Goal: Task Accomplishment & Management: Complete application form

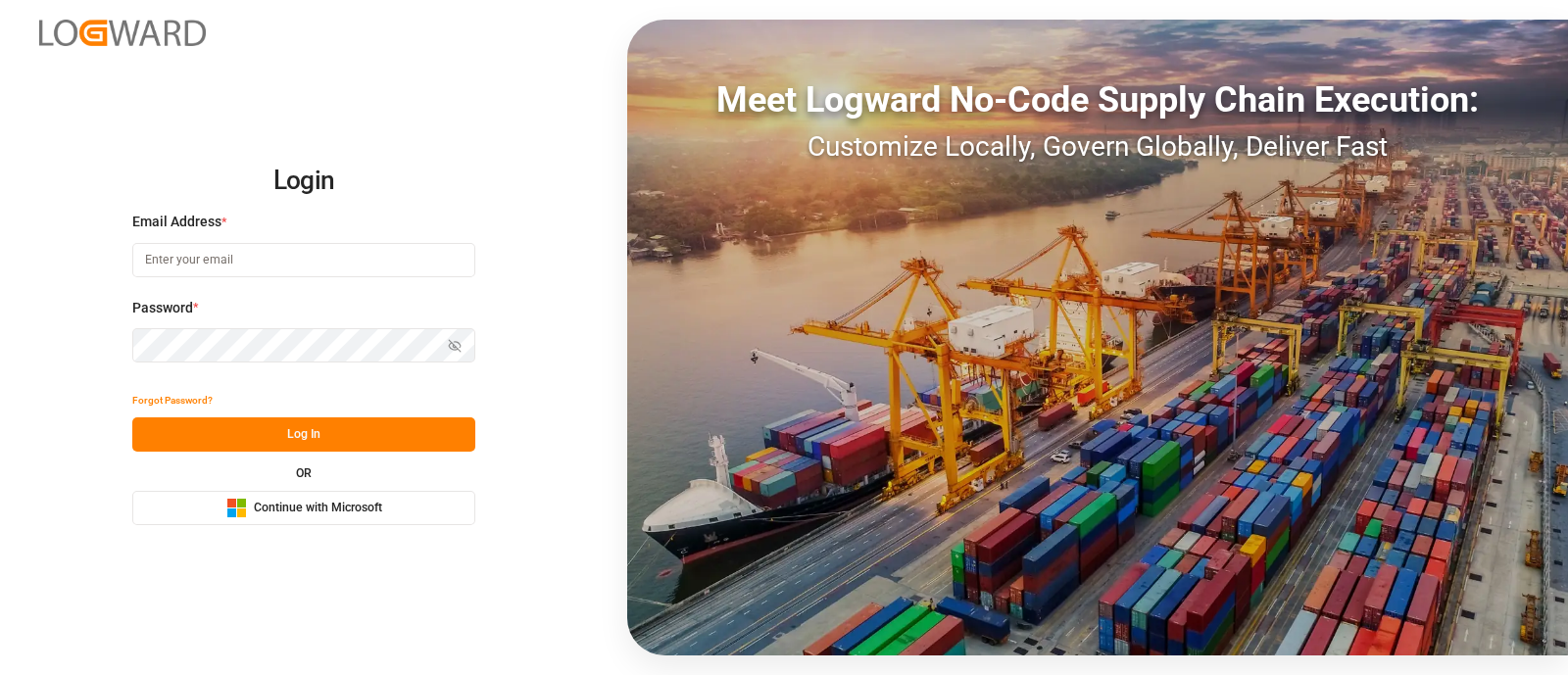
click at [362, 500] on span "Continue with Microsoft" at bounding box center [318, 508] width 129 height 18
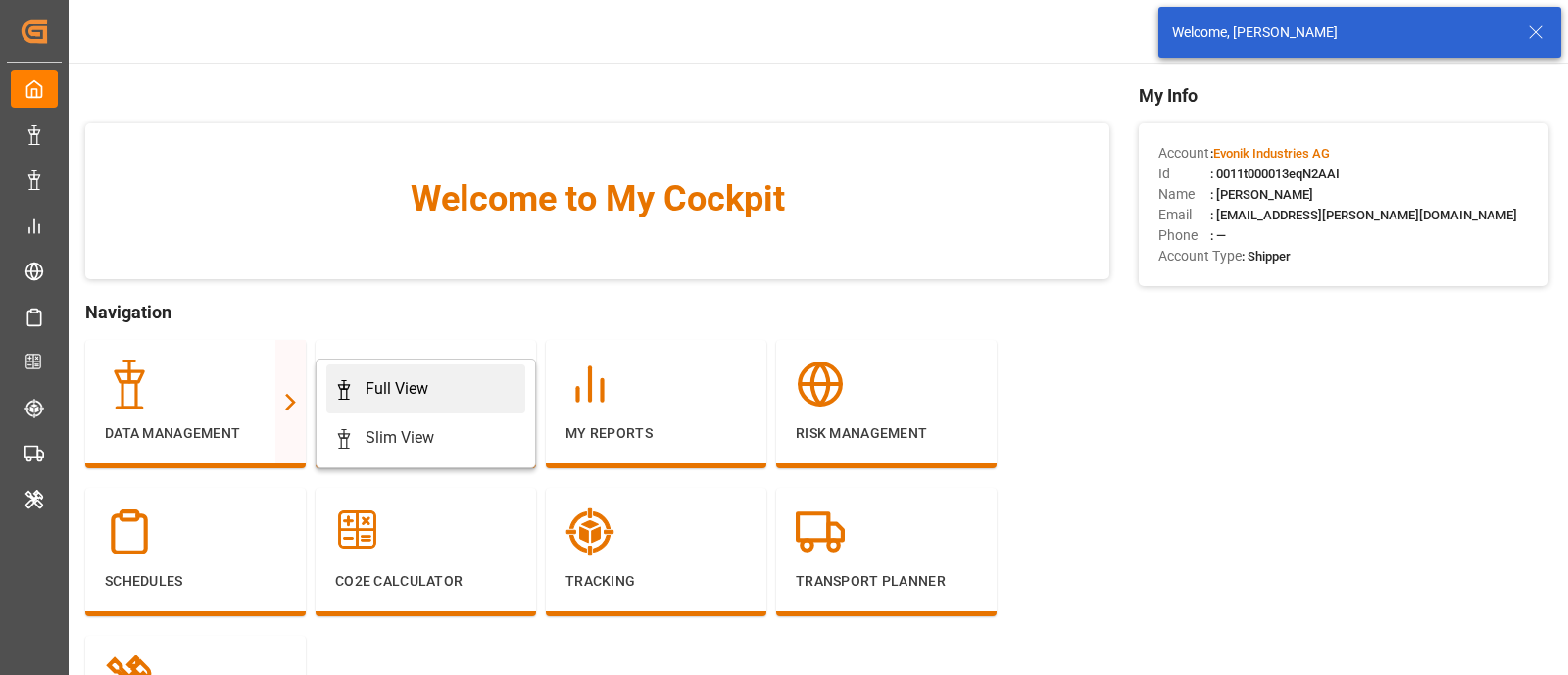
click at [391, 388] on div "Full View" at bounding box center [397, 389] width 63 height 24
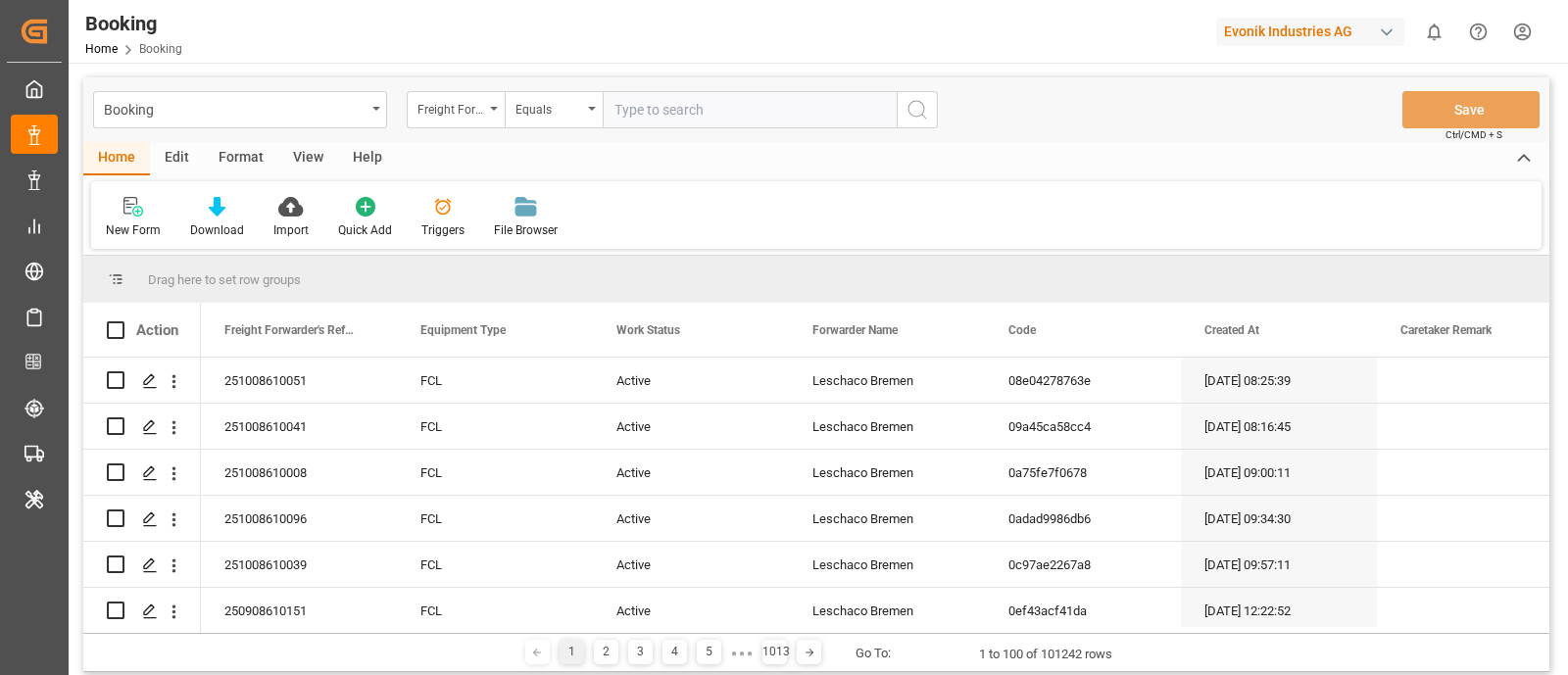
click at [369, 161] on div "Help" at bounding box center [368, 159] width 59 height 33
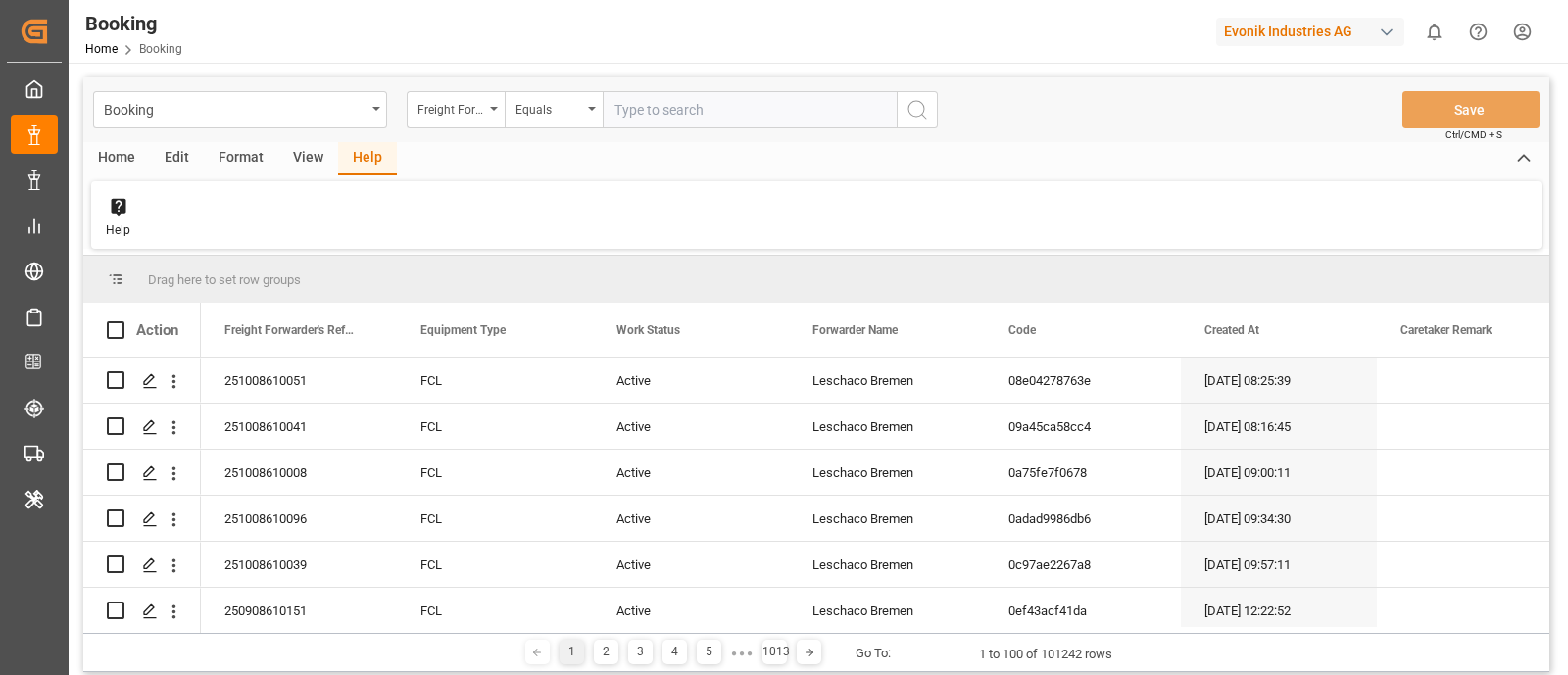
click at [243, 166] on div "Format" at bounding box center [241, 159] width 75 height 33
click at [319, 162] on div "View" at bounding box center [308, 159] width 60 height 33
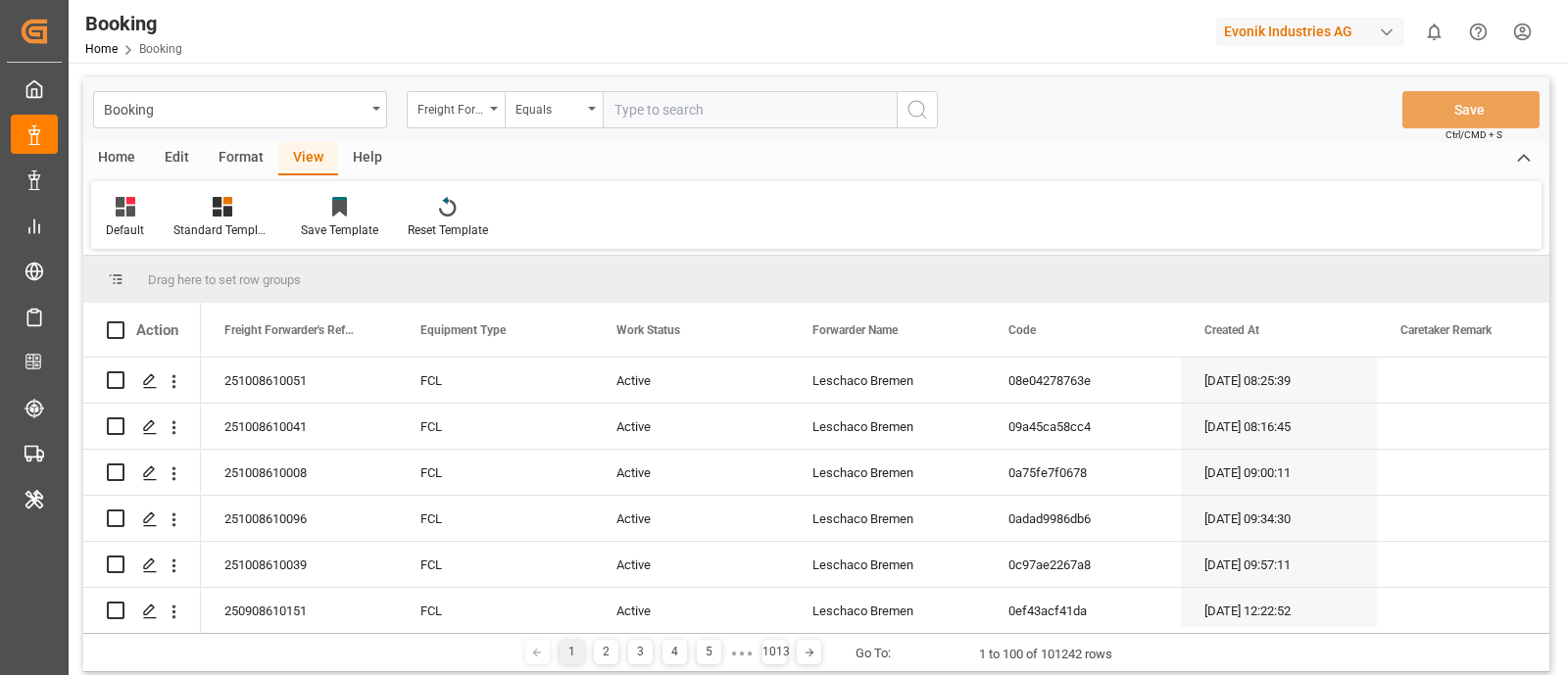
click at [171, 150] on div "Edit" at bounding box center [177, 159] width 54 height 33
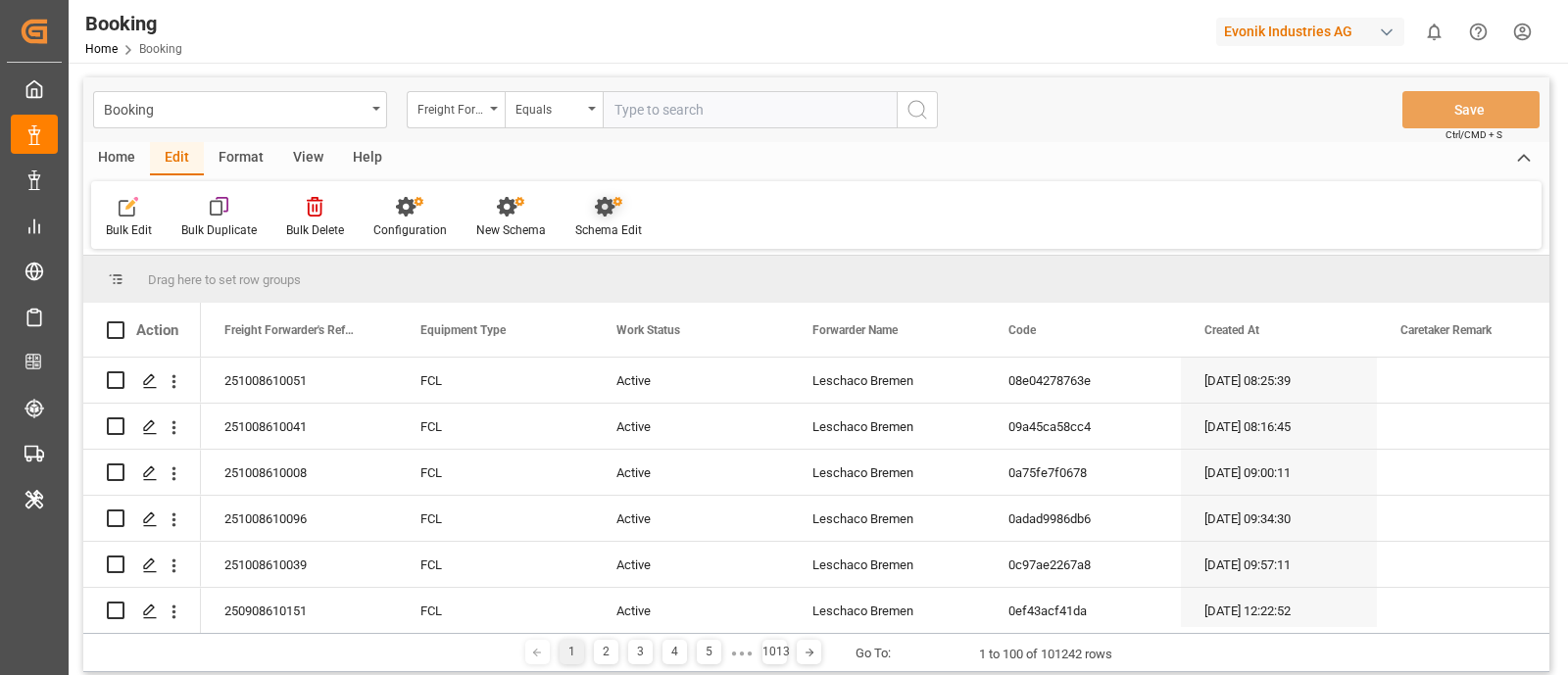
click at [598, 222] on div "Schema Edit" at bounding box center [609, 230] width 67 height 18
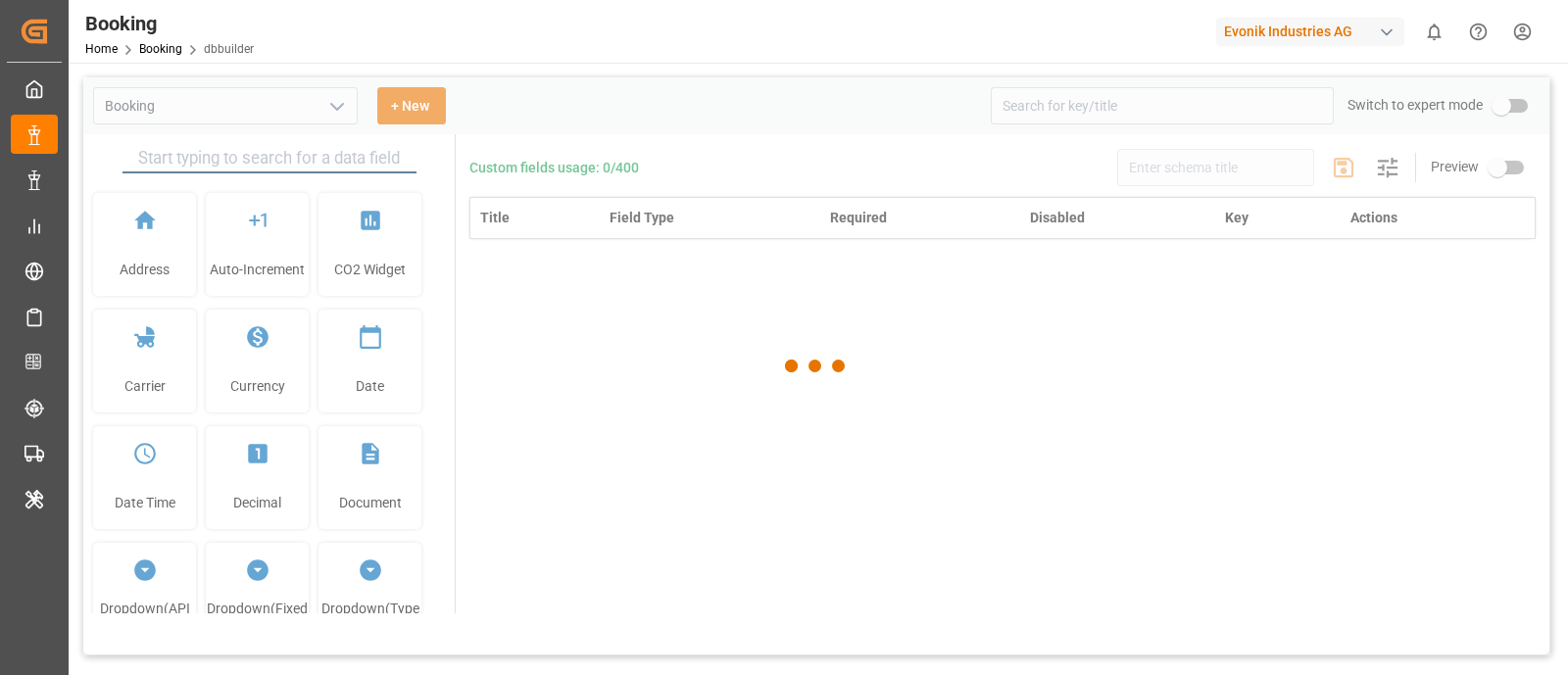
type input "Booking"
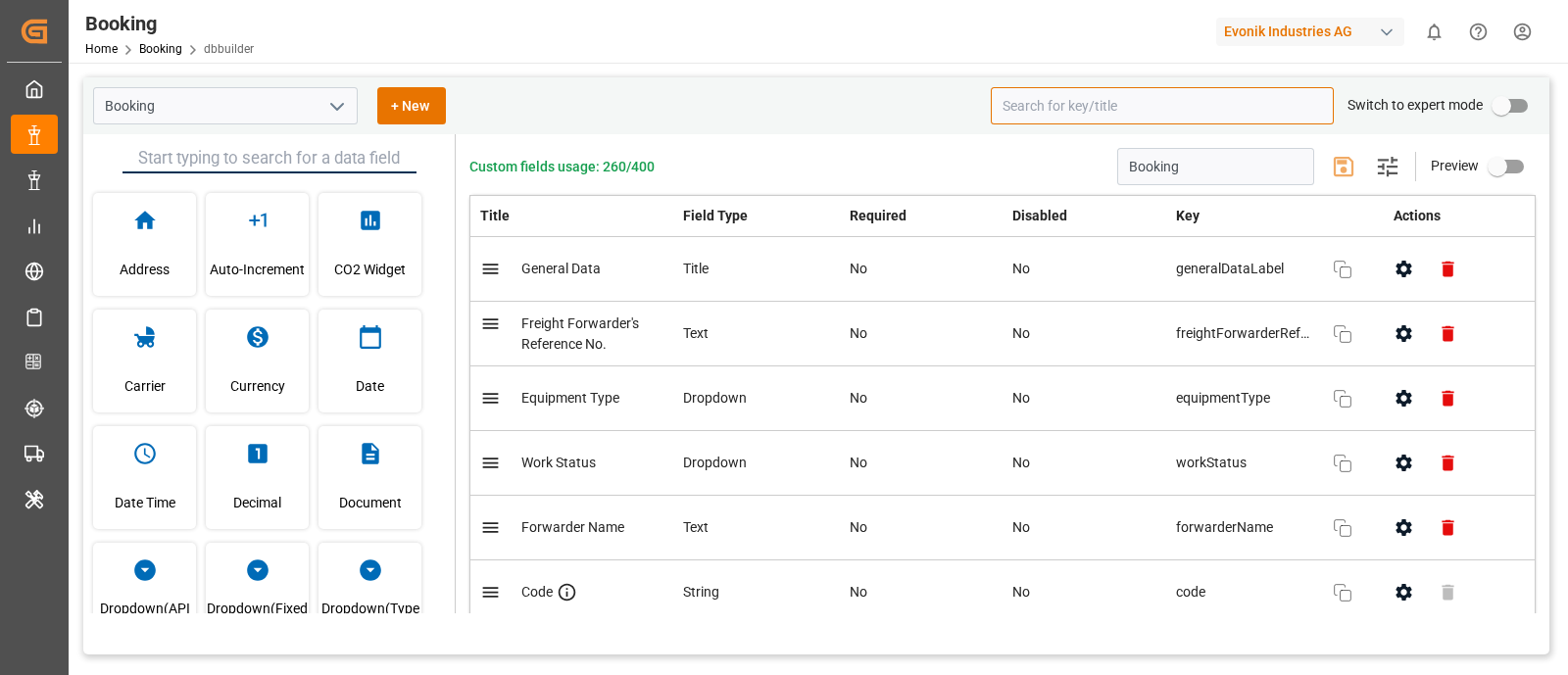
click at [1040, 115] on input at bounding box center [1162, 106] width 343 height 37
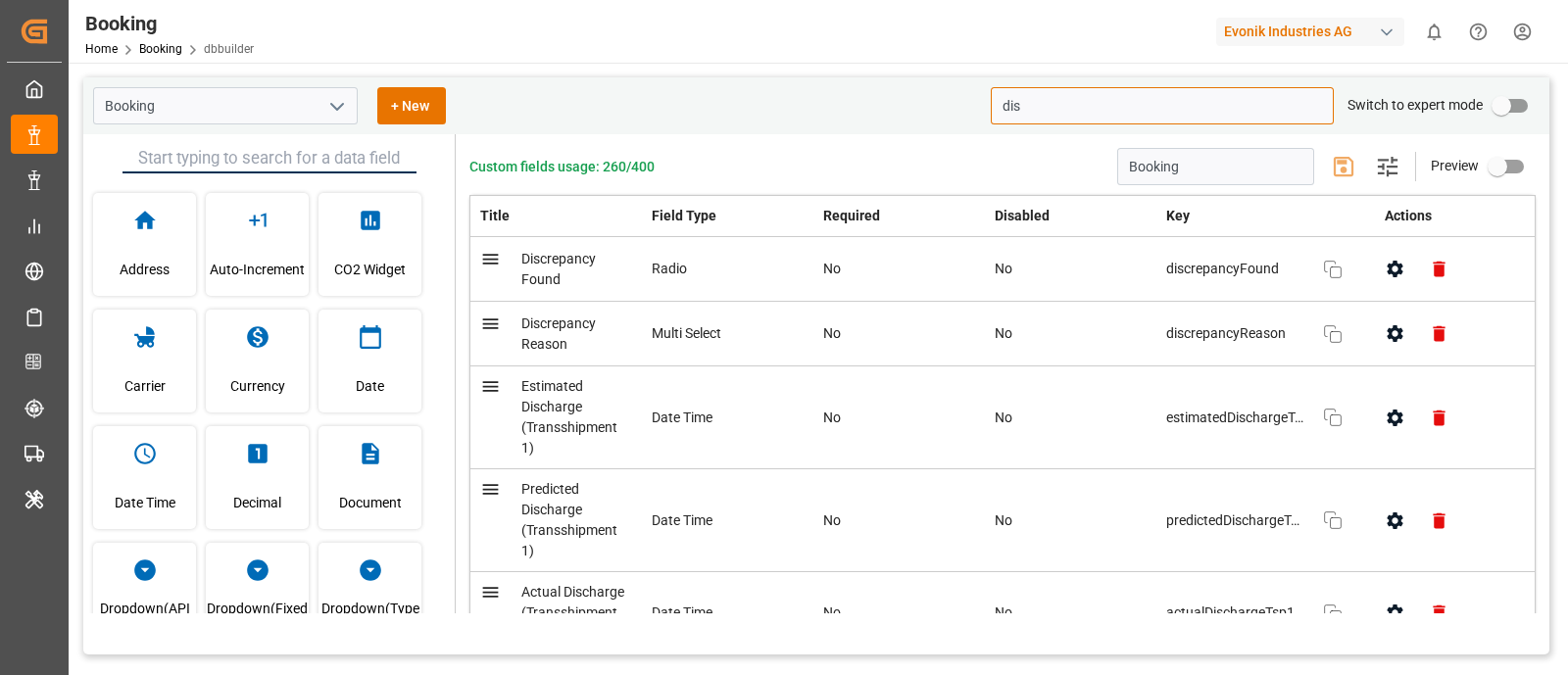
click at [1205, 349] on div "discrepancyReason Copy" at bounding box center [1259, 334] width 187 height 39
click at [533, 319] on span "Discrepancy Reason" at bounding box center [558, 333] width 75 height 36
click at [537, 324] on span "Discrepancy Reason" at bounding box center [558, 333] width 75 height 36
click at [1182, 286] on div "discrepancyFound Copy" at bounding box center [1259, 269] width 187 height 39
click at [1332, 284] on button "Copy" at bounding box center [1333, 269] width 47 height 47
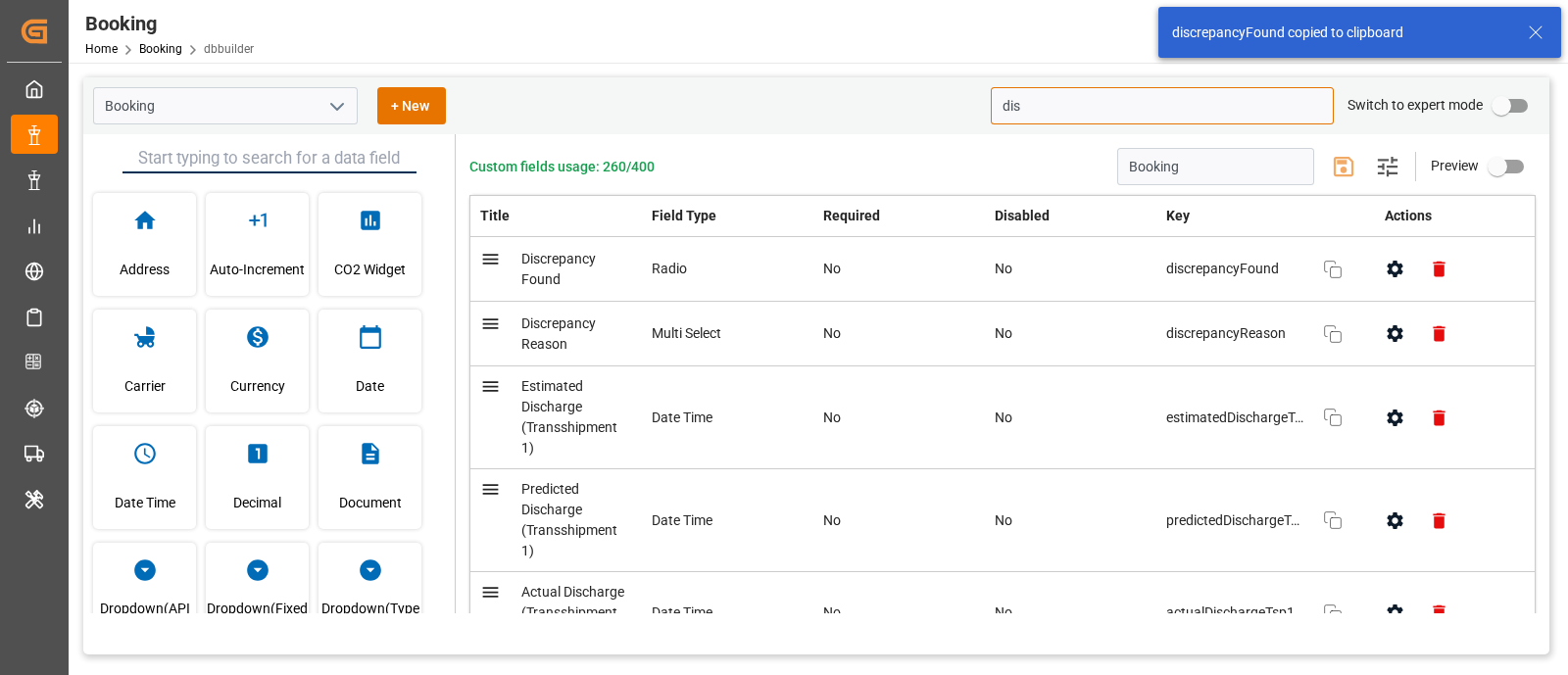
click at [1084, 110] on input "dis" at bounding box center [1162, 106] width 343 height 37
paste input "crepancyFound"
type input "discrepancyFound"
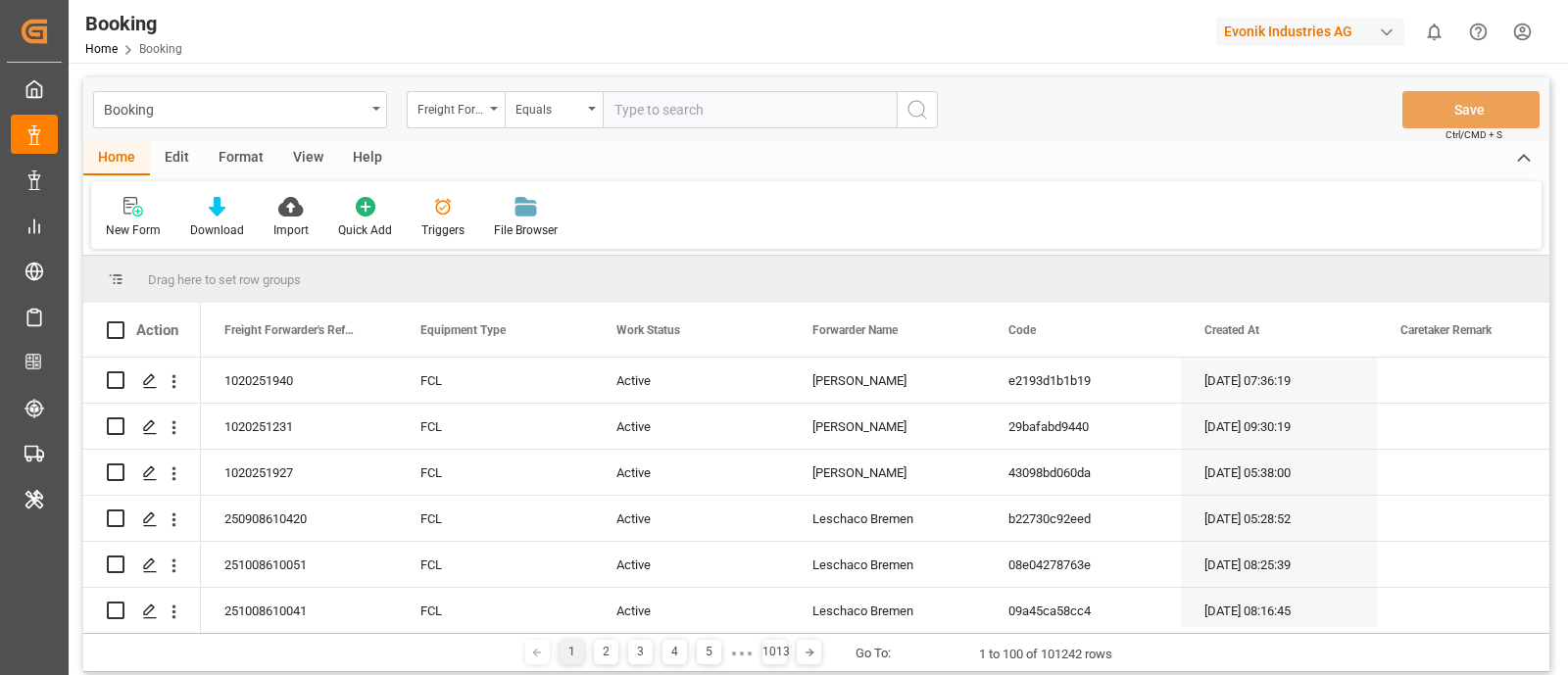
click at [235, 159] on div "Format" at bounding box center [241, 159] width 75 height 33
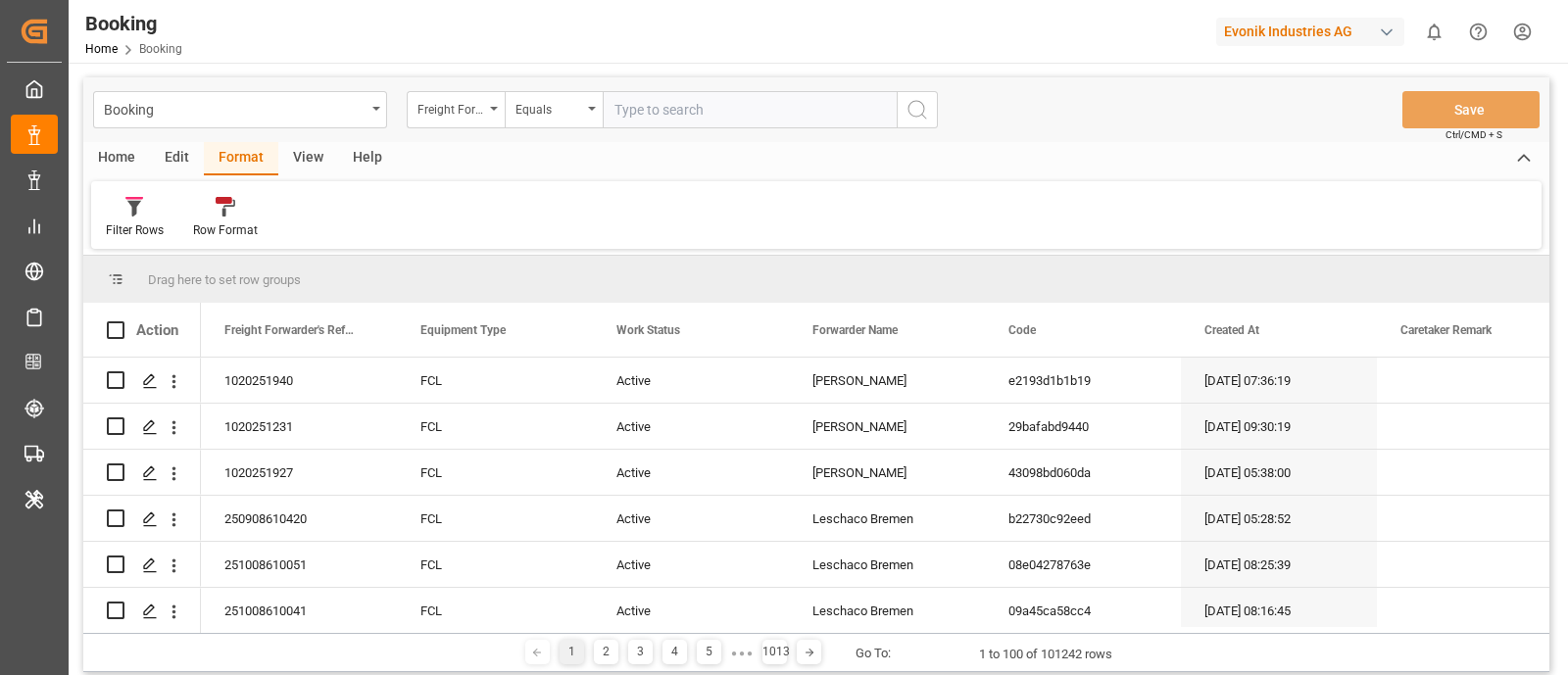
click at [314, 145] on div "View" at bounding box center [308, 159] width 60 height 33
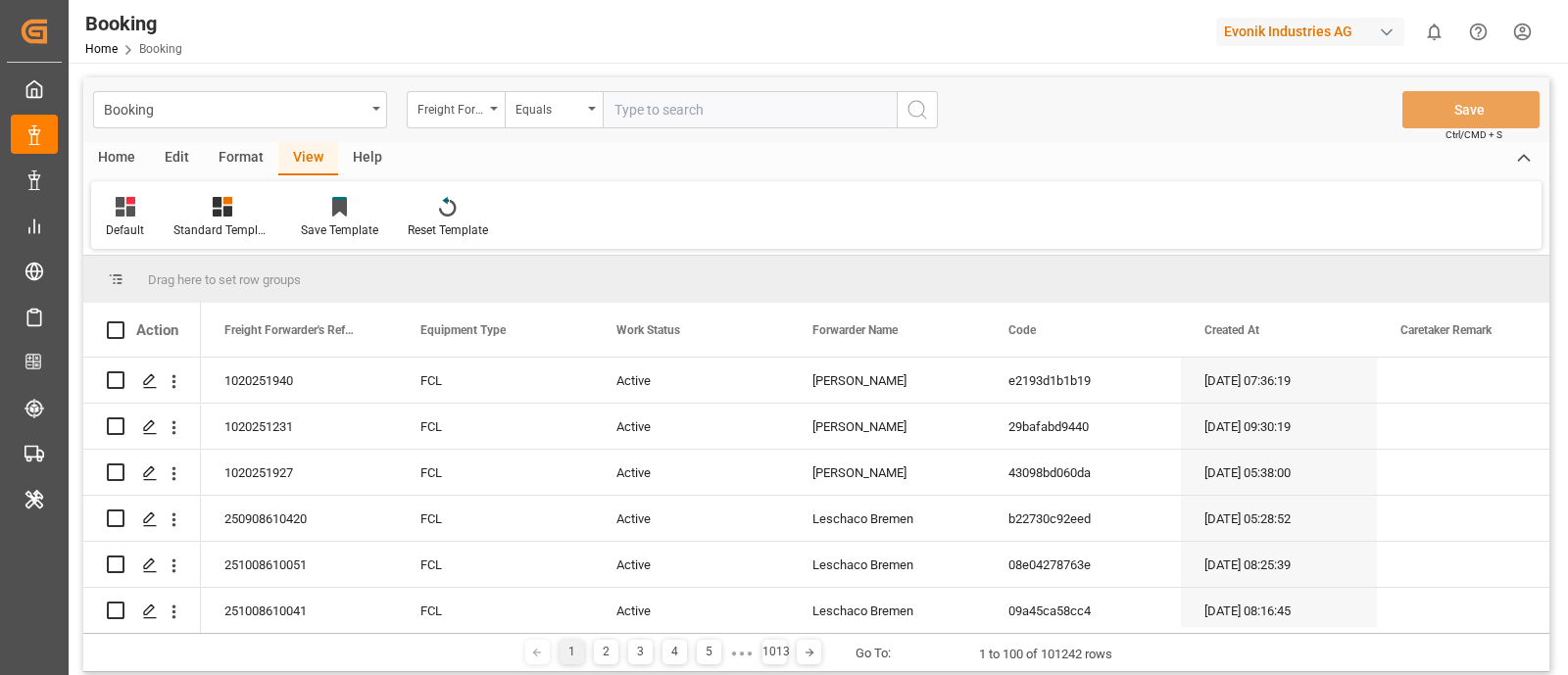
click at [178, 156] on div "Edit" at bounding box center [177, 159] width 54 height 33
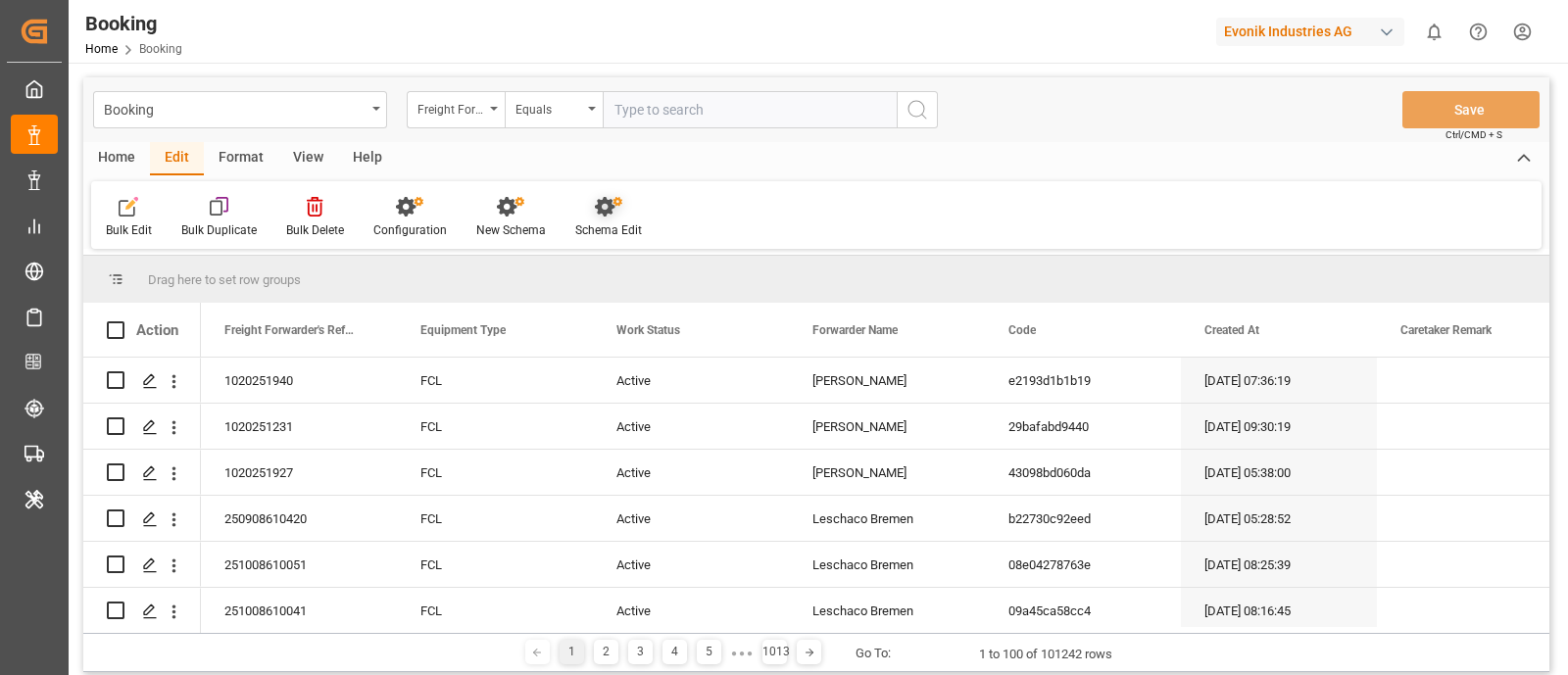
click at [608, 216] on icon at bounding box center [609, 206] width 28 height 20
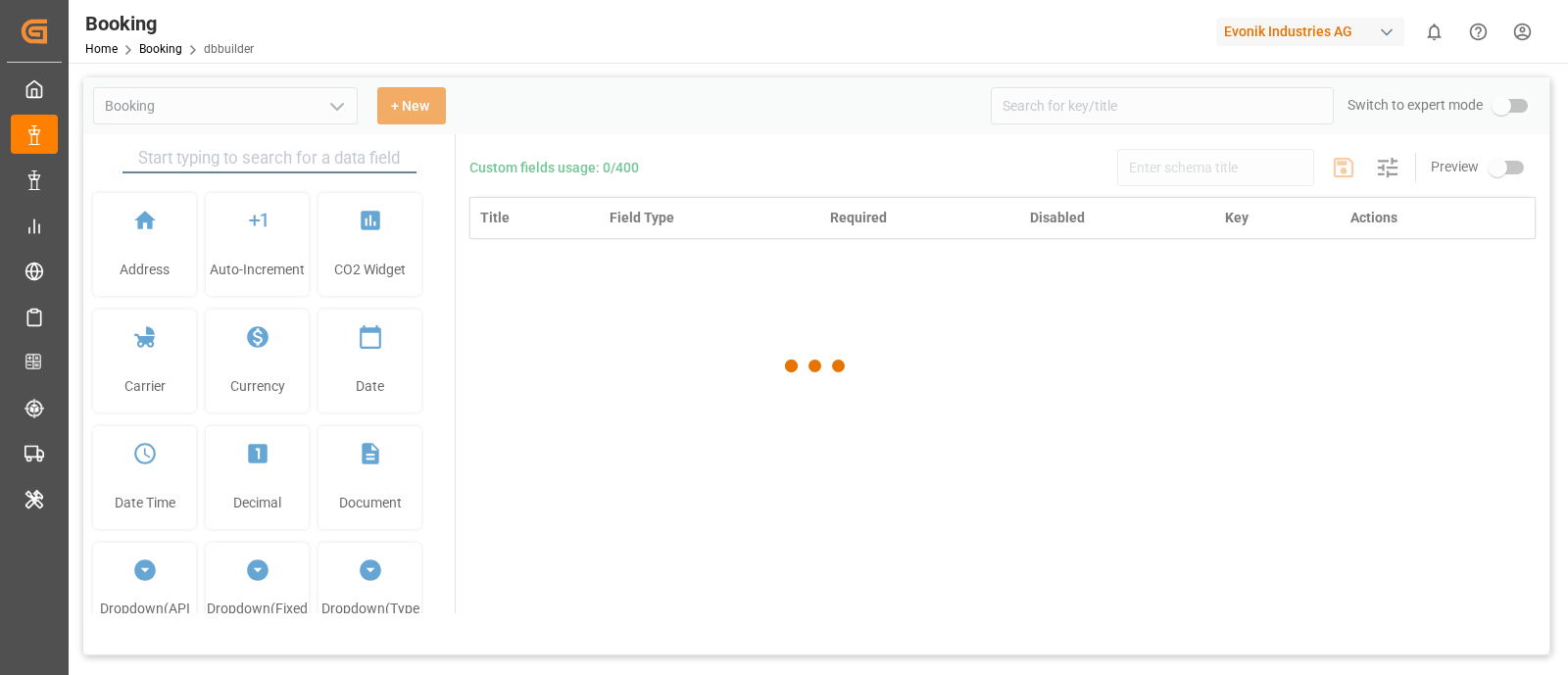
type input "Booking"
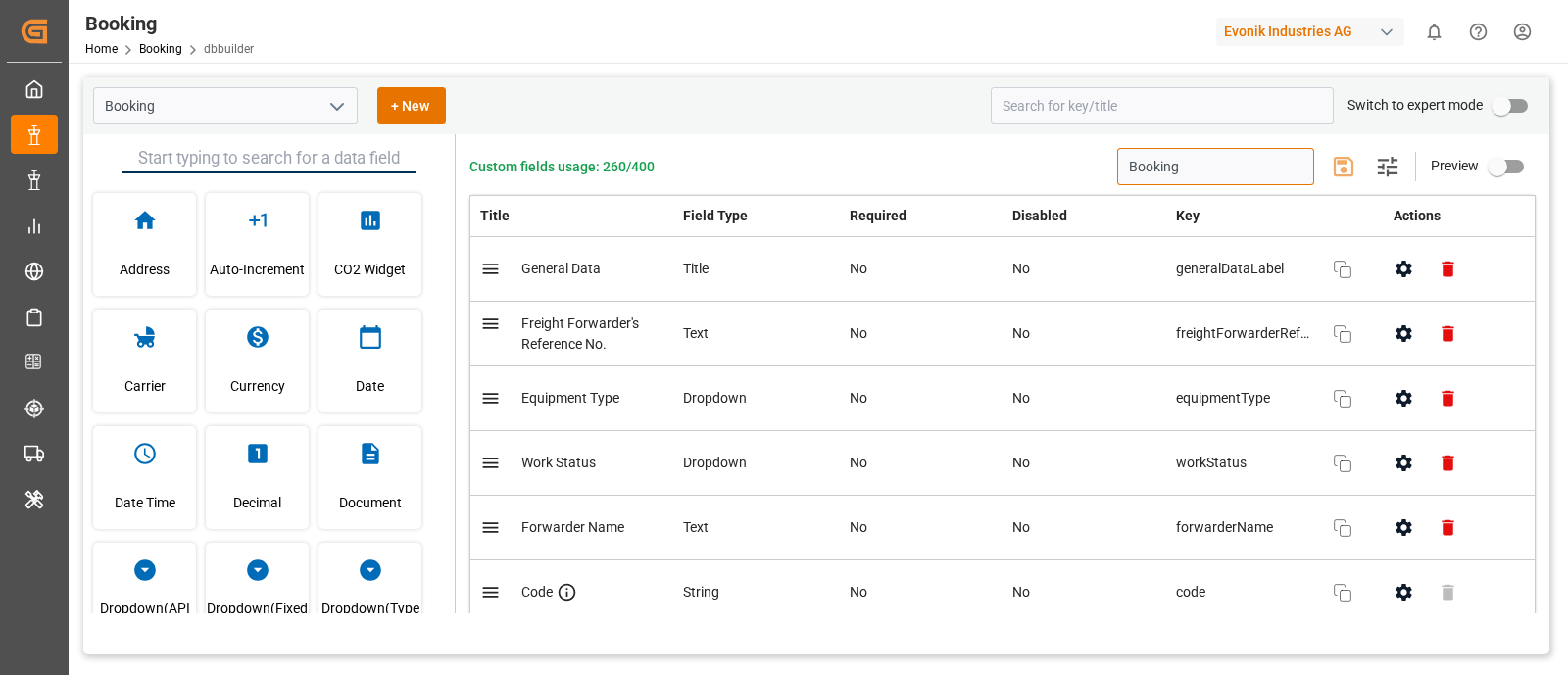
click at [1234, 162] on input "Booking" at bounding box center [1215, 167] width 197 height 37
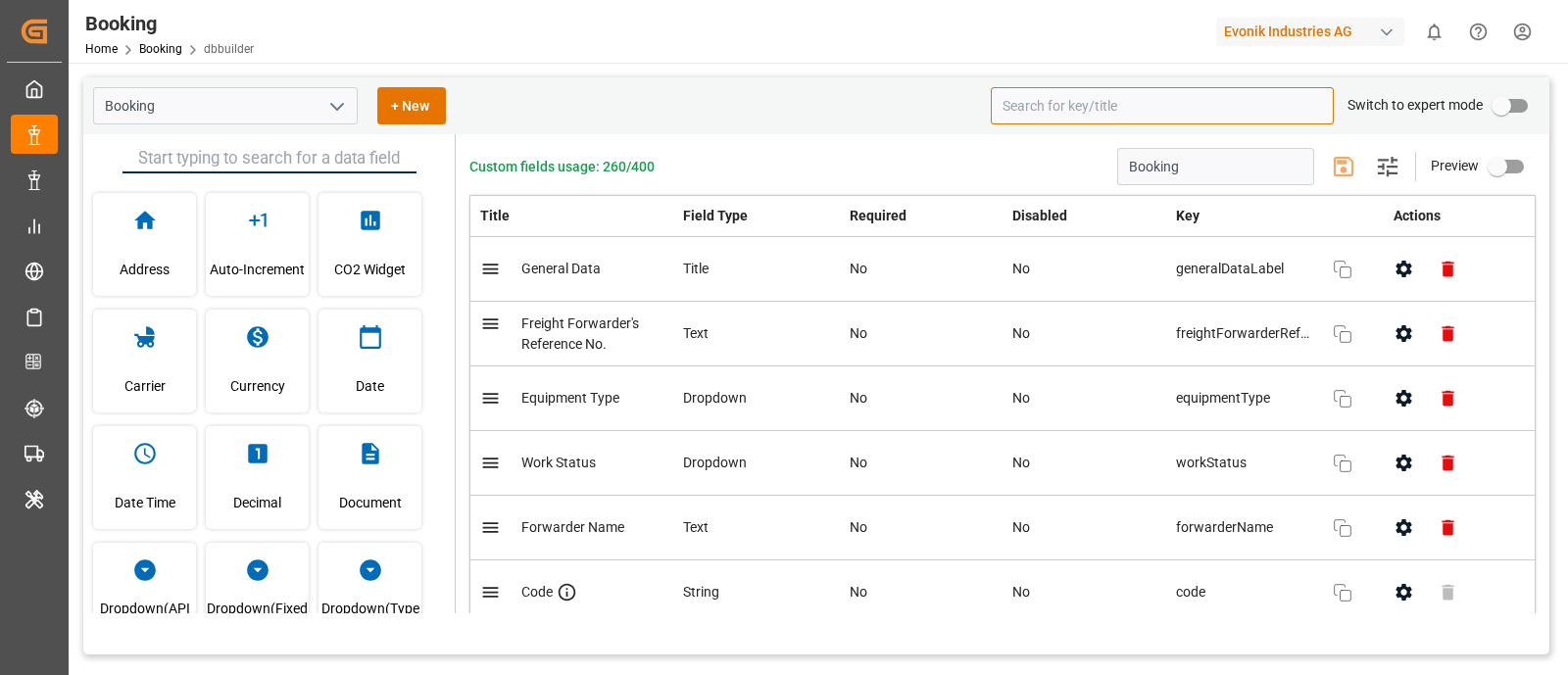
click at [1112, 100] on input at bounding box center [1162, 106] width 343 height 37
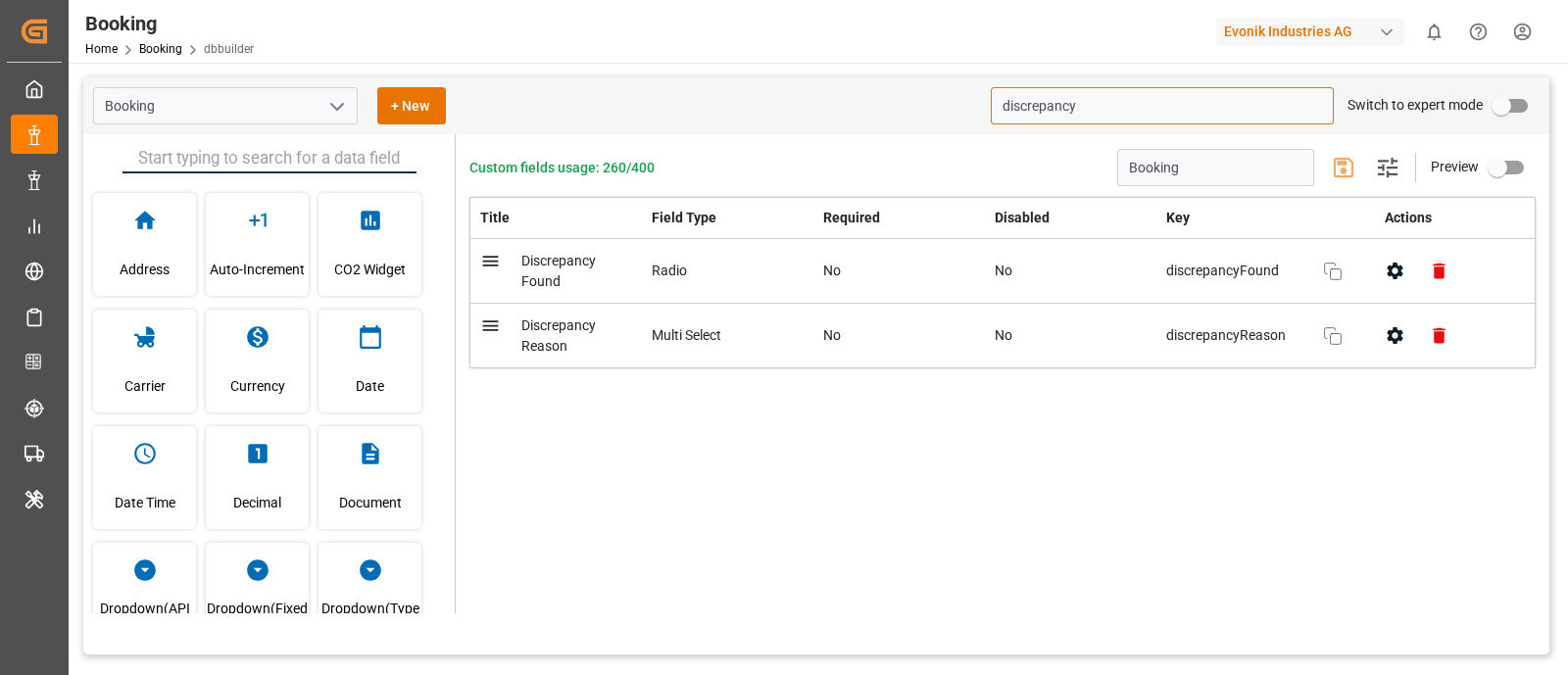
type input "discrepancy"
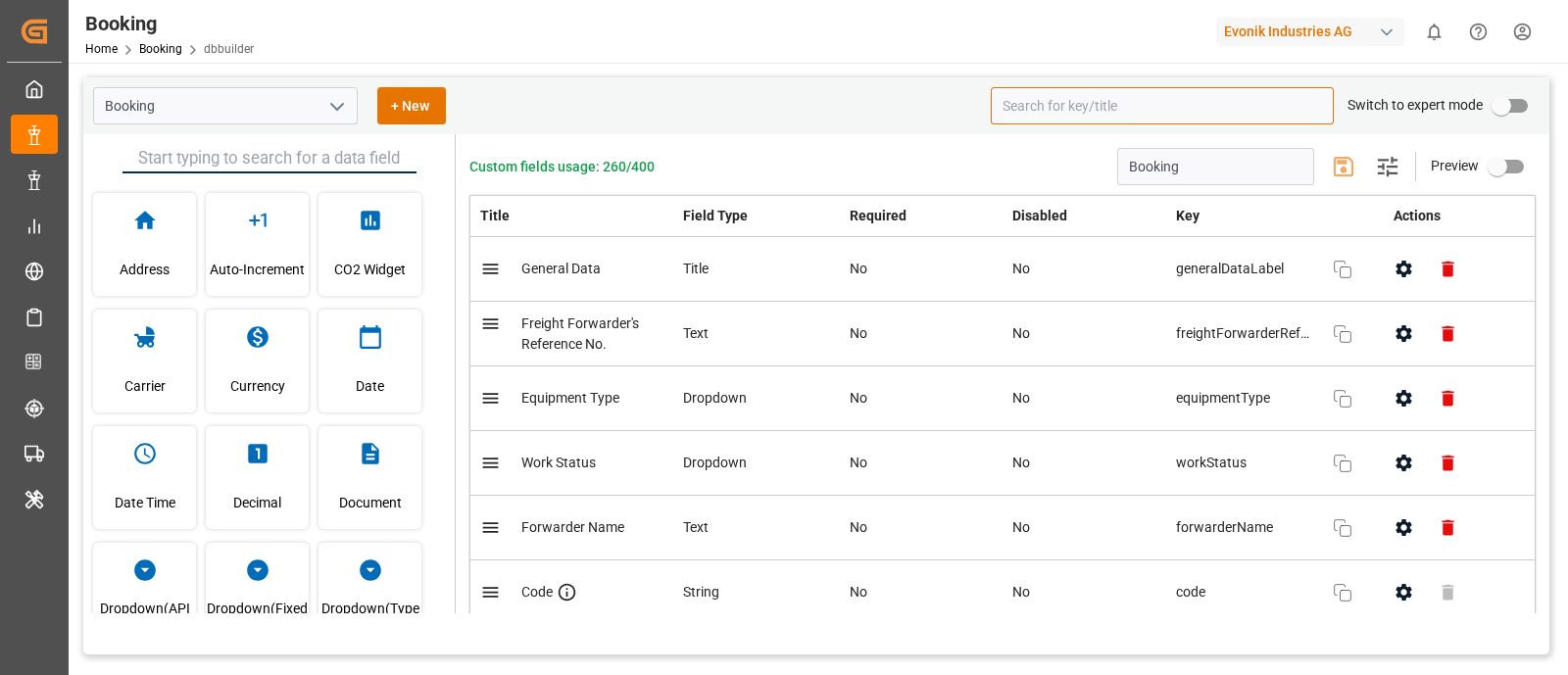
click at [1167, 115] on input at bounding box center [1162, 106] width 343 height 37
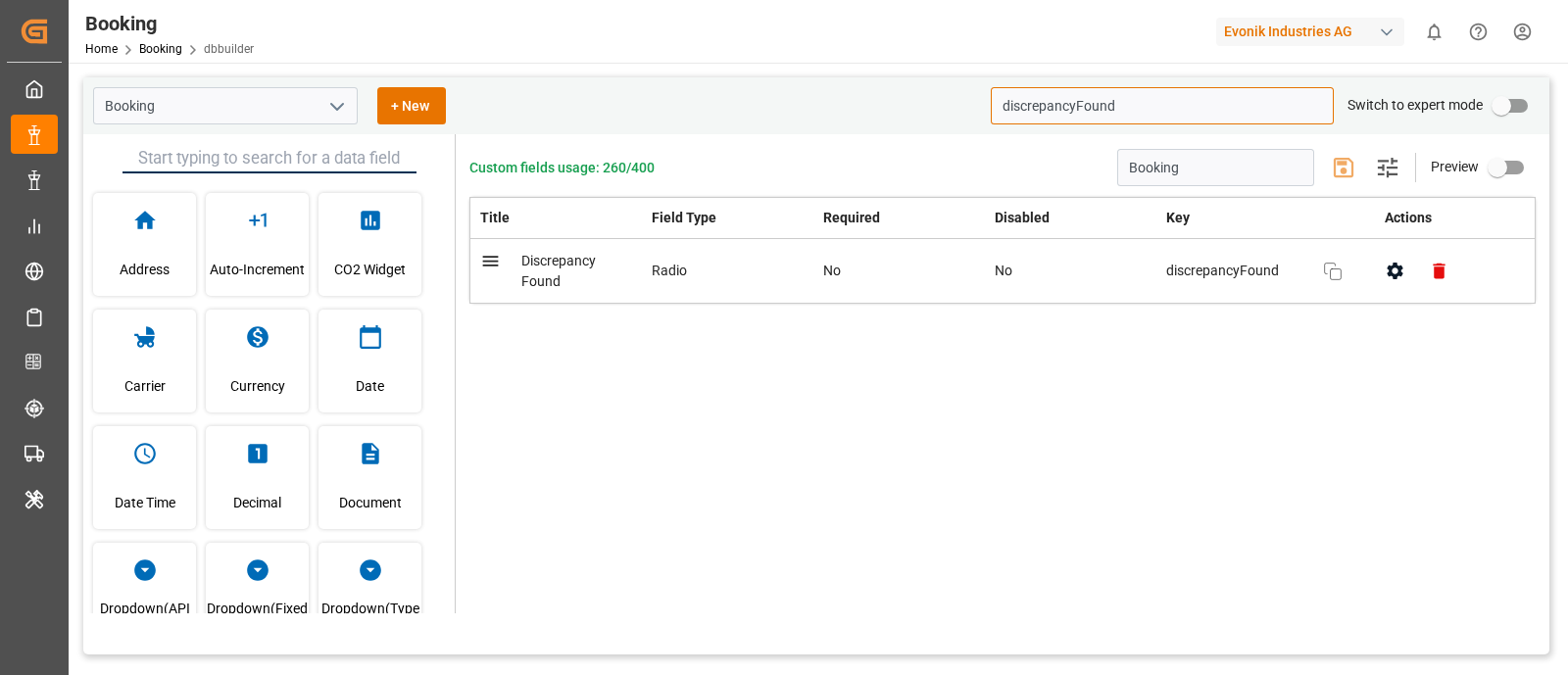
click at [1086, 103] on input "discrepancyFound" at bounding box center [1162, 106] width 343 height 37
click at [1132, 102] on input "discrepancyFound" at bounding box center [1162, 106] width 343 height 37
click at [1341, 278] on icon "button" at bounding box center [1333, 271] width 24 height 24
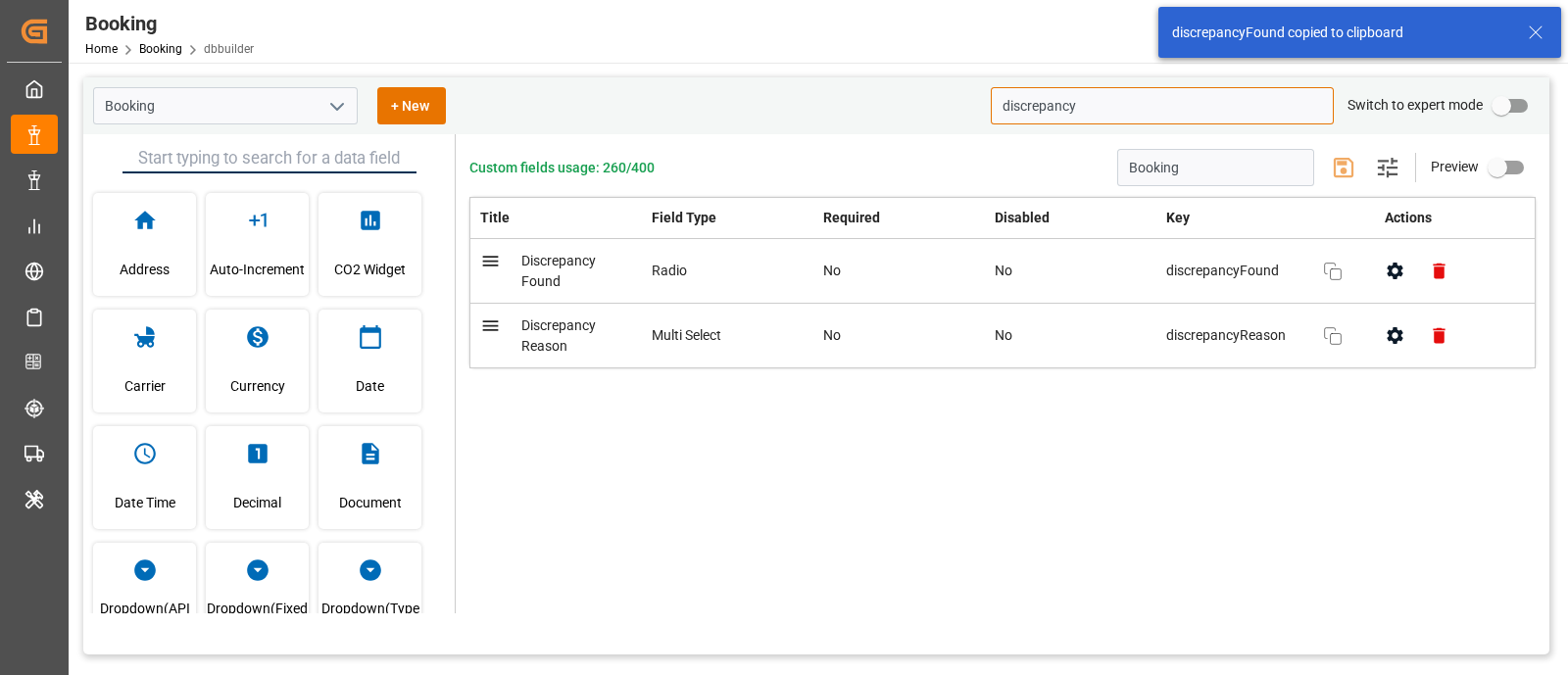
type input "discrepancy"
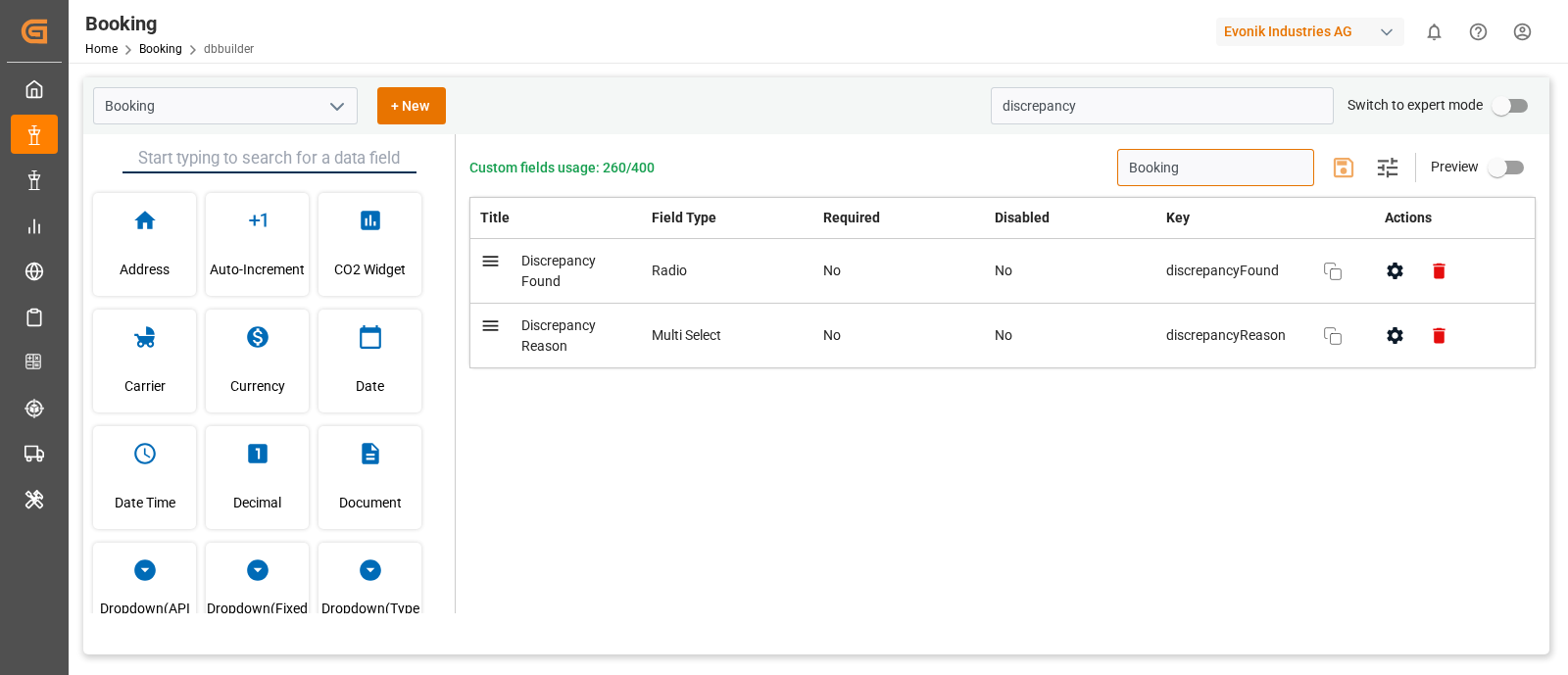
click at [1227, 170] on input "Booking" at bounding box center [1215, 168] width 197 height 37
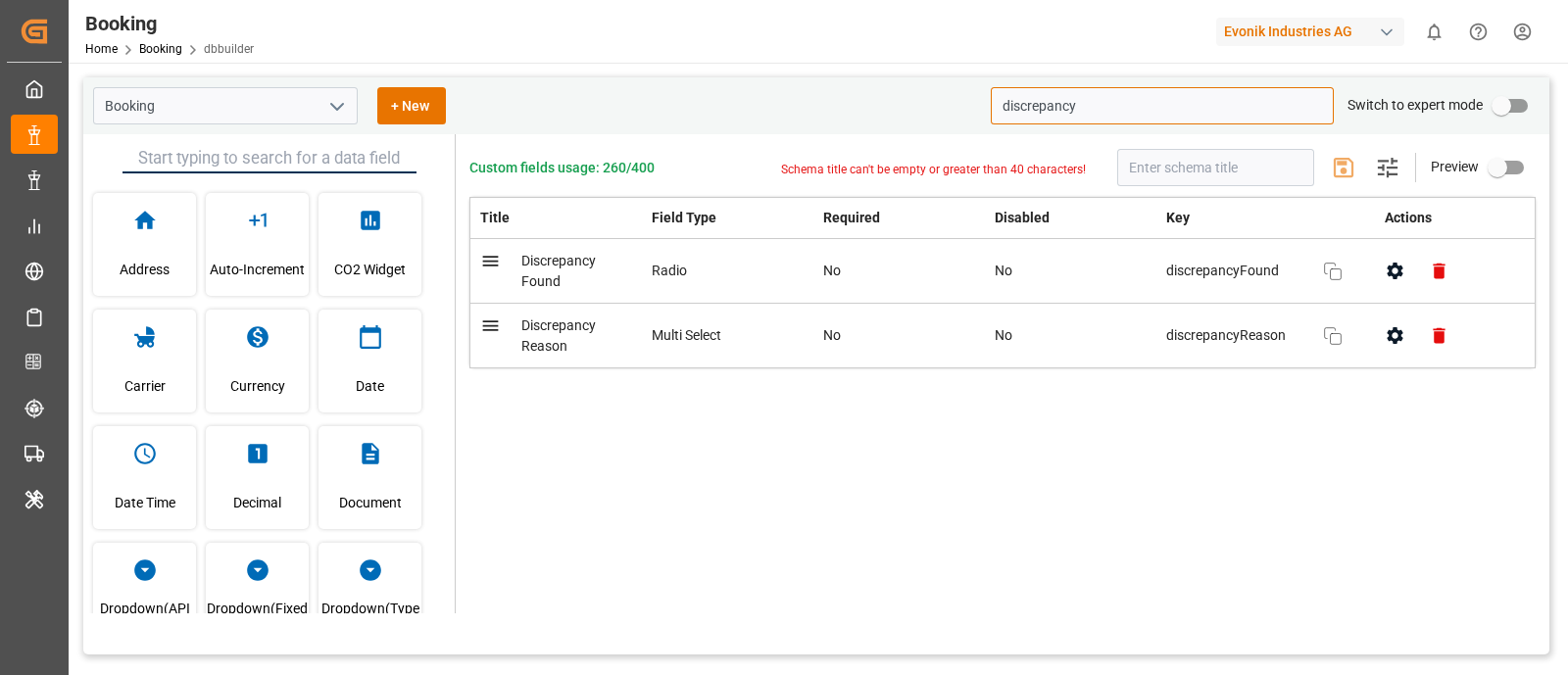
click at [1097, 116] on input "discrepancy" at bounding box center [1162, 106] width 343 height 37
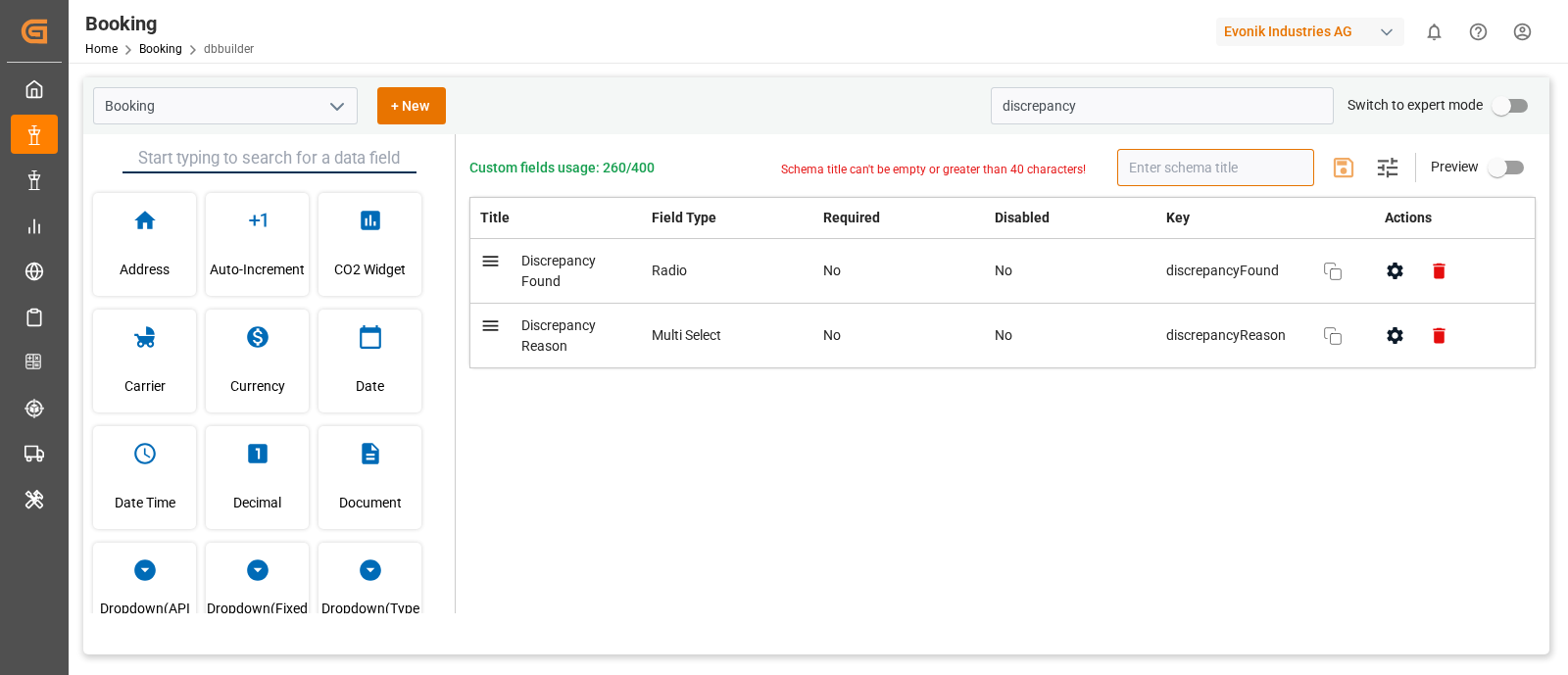
click at [1181, 170] on input "text" at bounding box center [1215, 168] width 197 height 37
paste input "discrepancy"
type input "discrepancy"
click at [1306, 174] on input "discrepancy" at bounding box center [1215, 168] width 197 height 37
click at [1296, 174] on input "discrepancy" at bounding box center [1215, 168] width 197 height 37
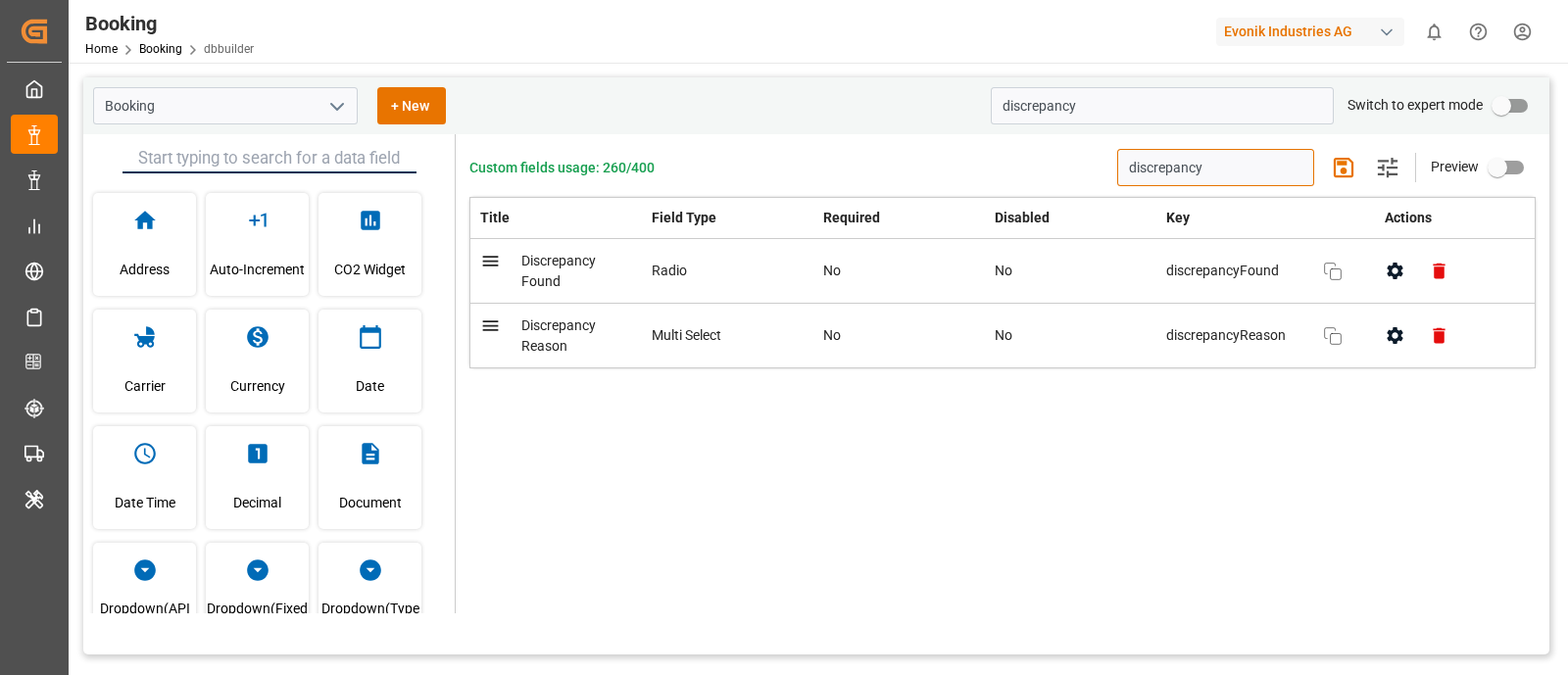
click at [1296, 174] on input "discrepancy" at bounding box center [1215, 168] width 197 height 37
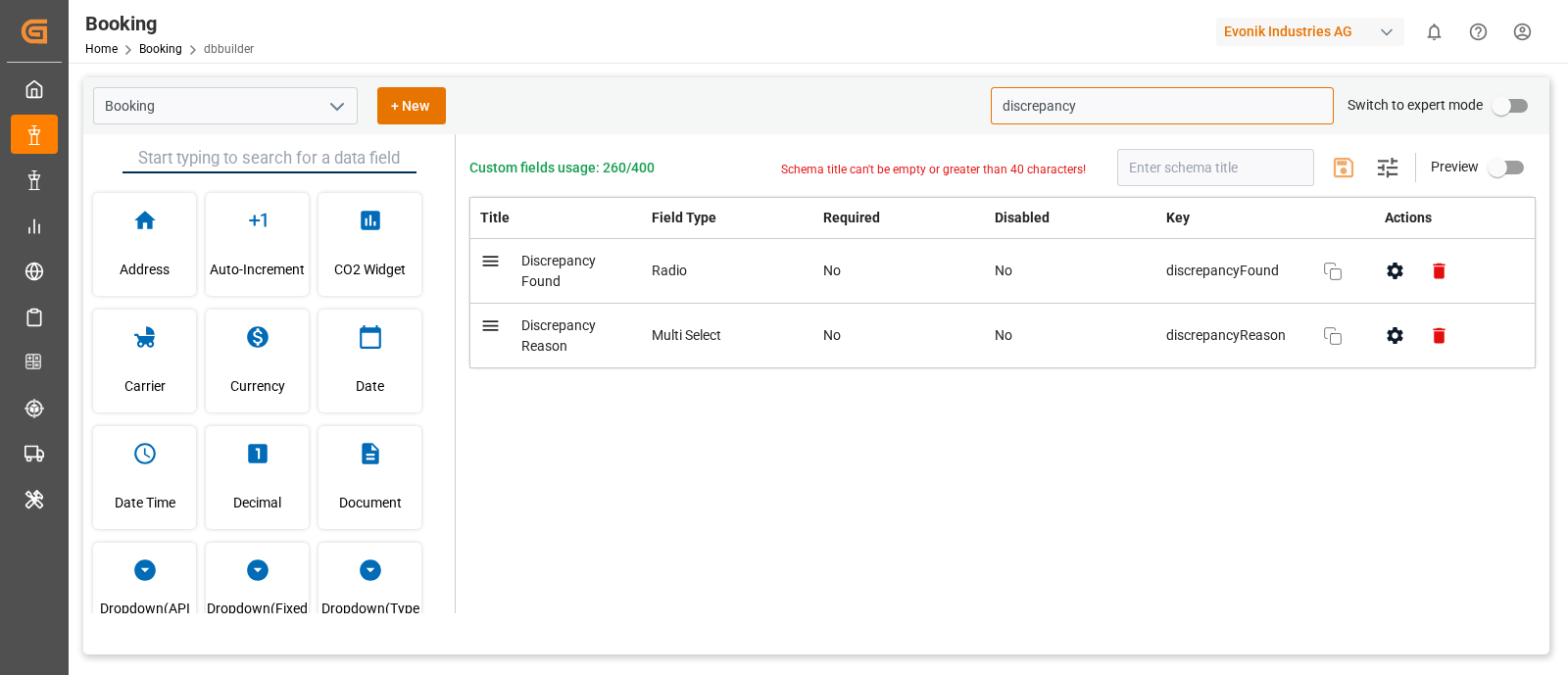
click at [1187, 104] on input "discrepancy" at bounding box center [1162, 106] width 343 height 37
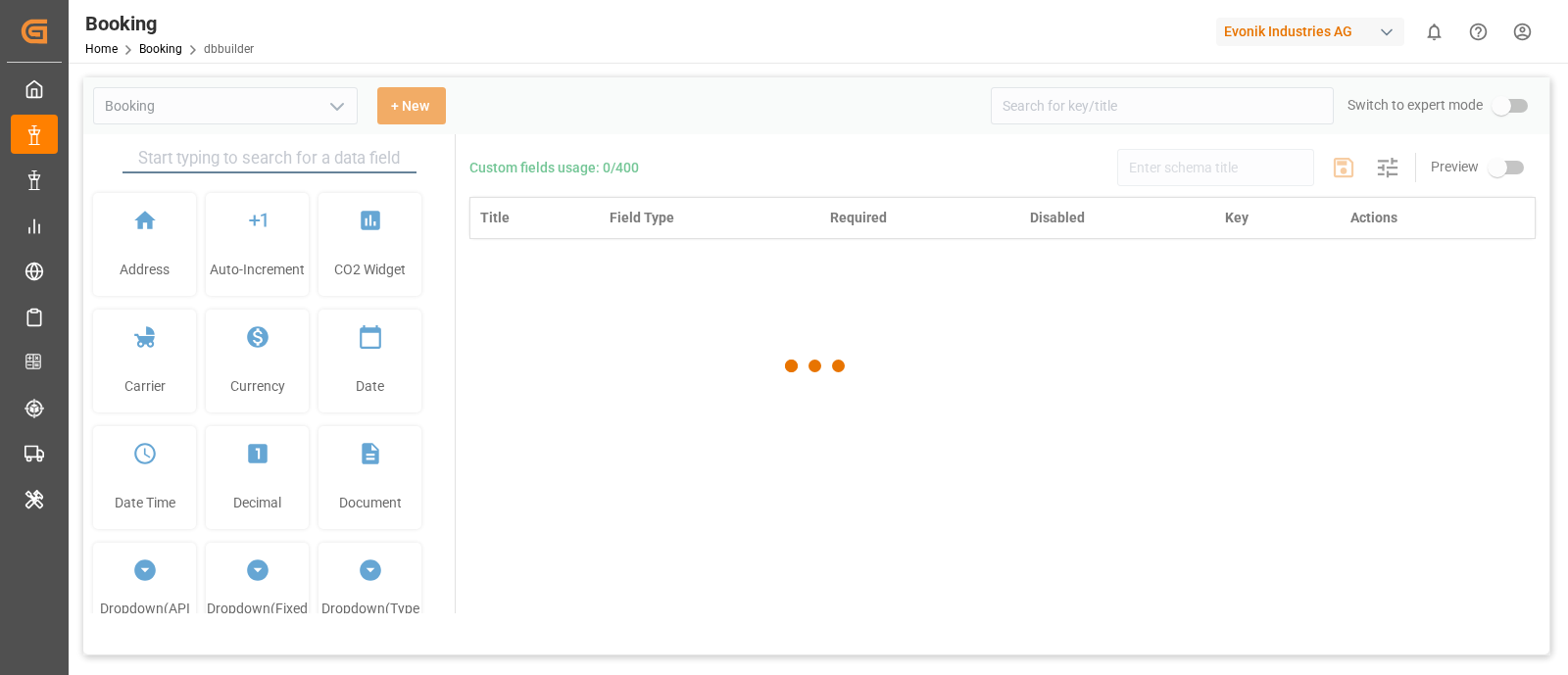
type input "Booking"
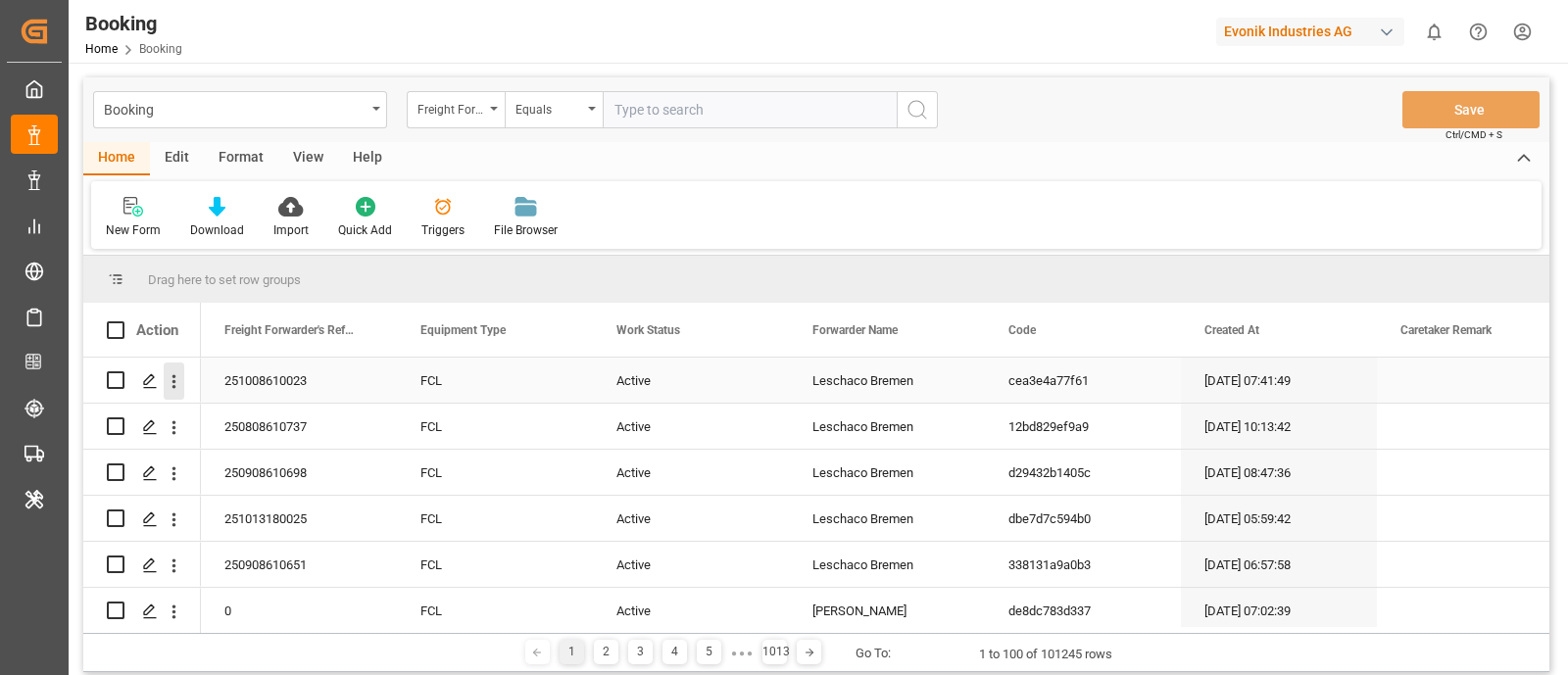
click at [180, 383] on icon "open menu" at bounding box center [173, 381] width 21 height 21
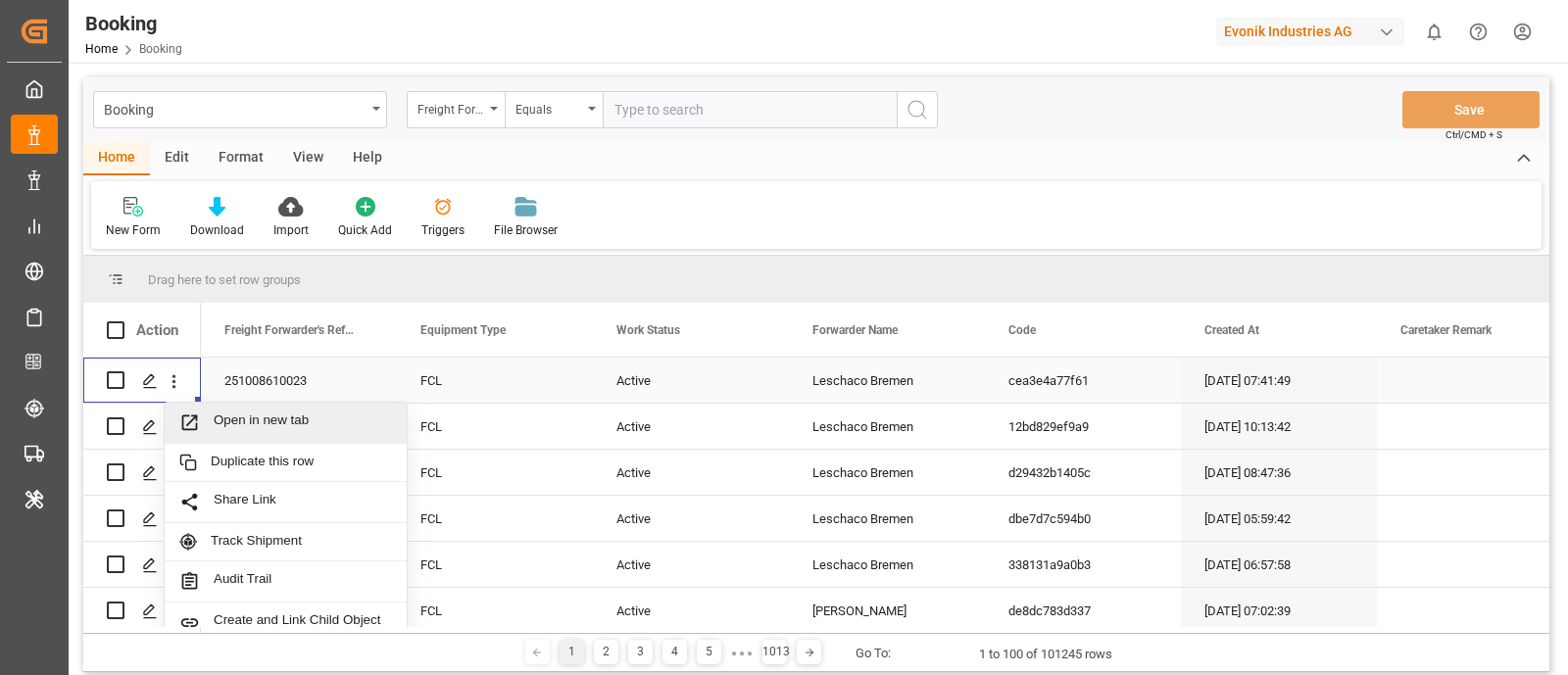
click at [260, 423] on span "Open in new tab" at bounding box center [302, 422] width 178 height 21
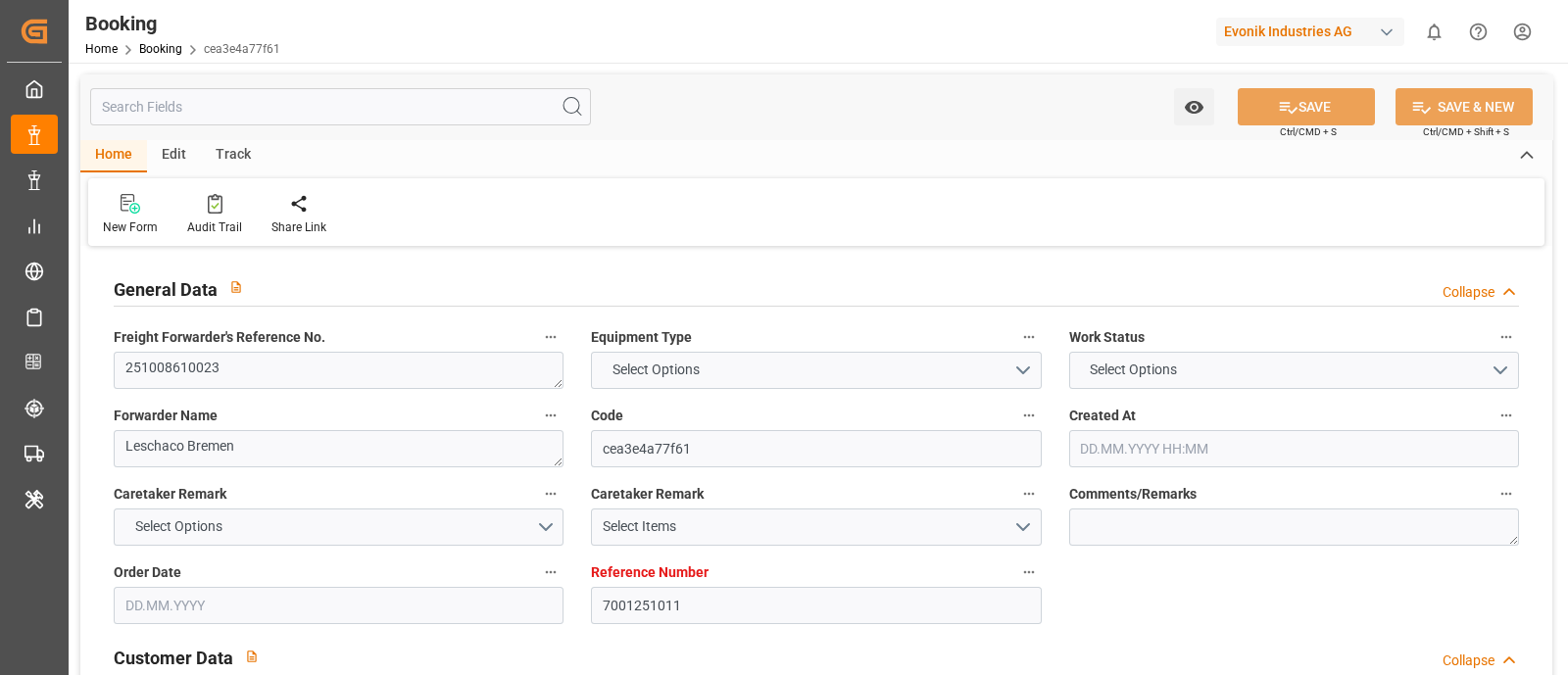
type input "7001251011"
type input "9350018"
type input "CMACGM"
type input "CMA CGM Group"
type input "NLRTM"
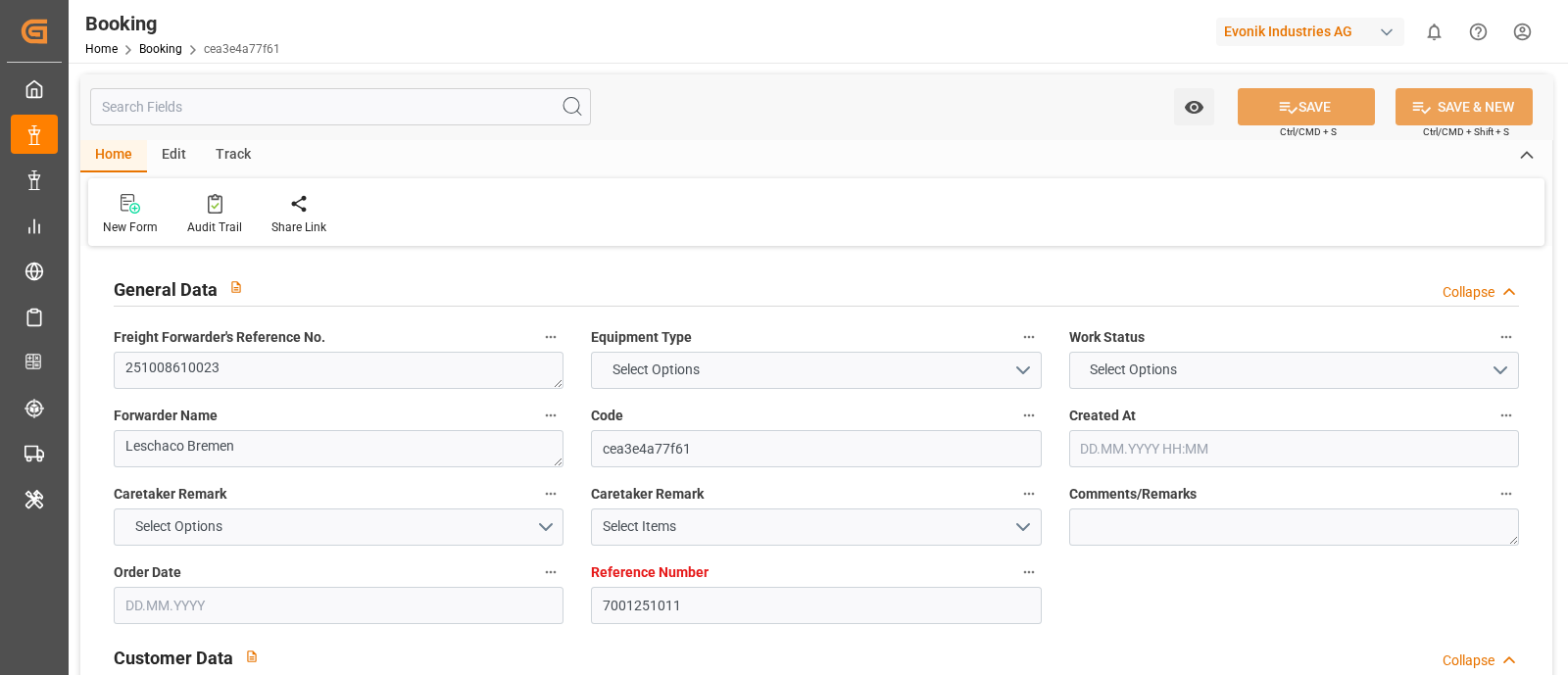
type input "USMSY"
type input "[DATE] 07:41"
type input "18.08.2025"
type input "02.11.2025"
type input "26.09.2025"
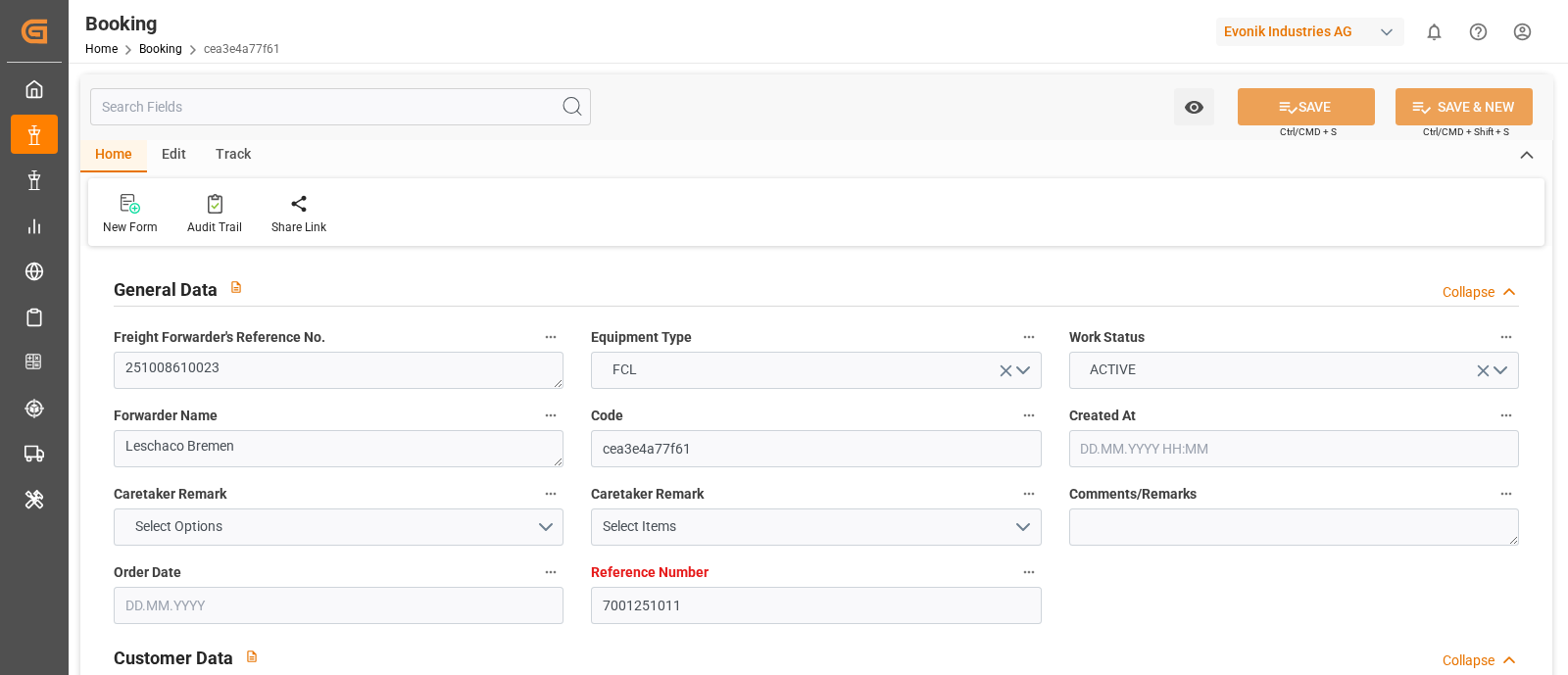
type input "18.08.2025"
type input "08.10.2025 00:00"
type input "06.11.2025 00:00"
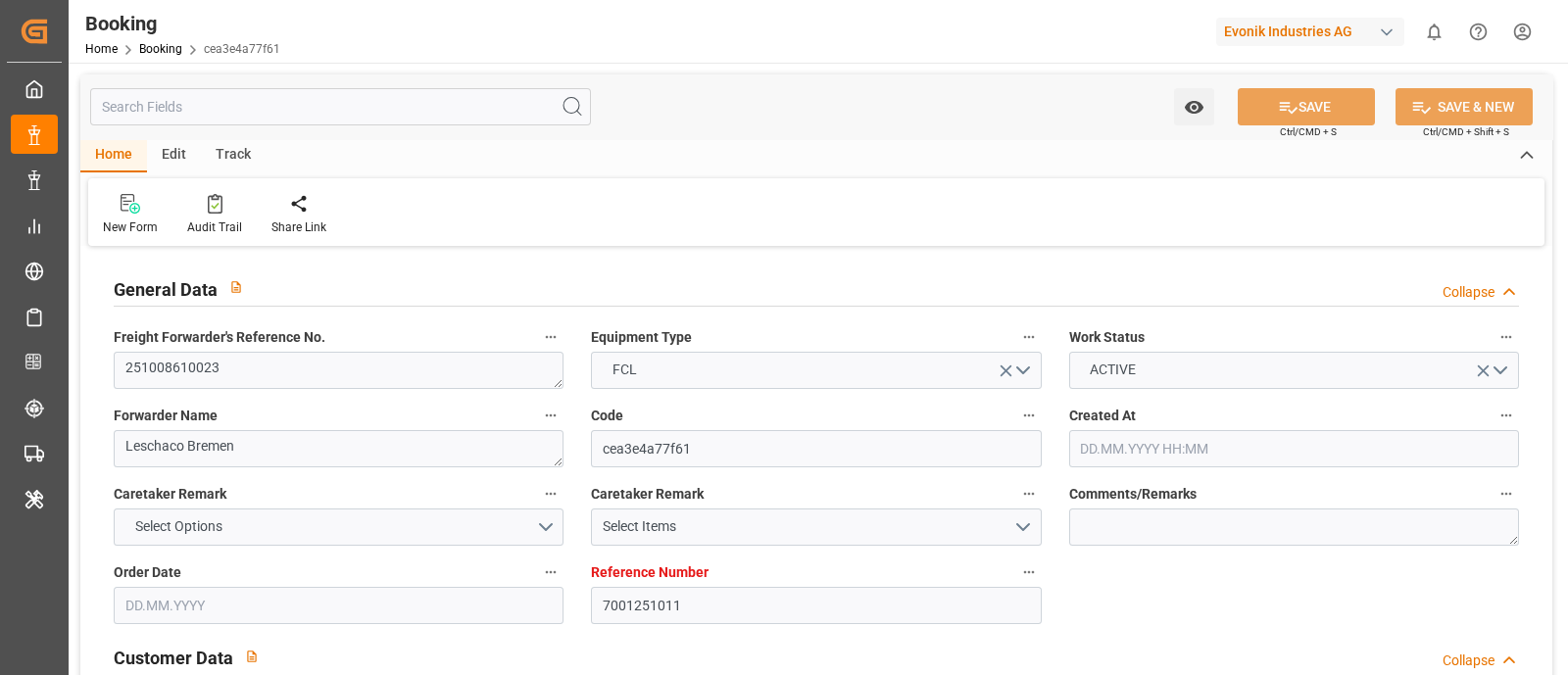
type input "06.11.2025 00:00"
type input "18.08.2025"
type input "09.09.2025 07:07"
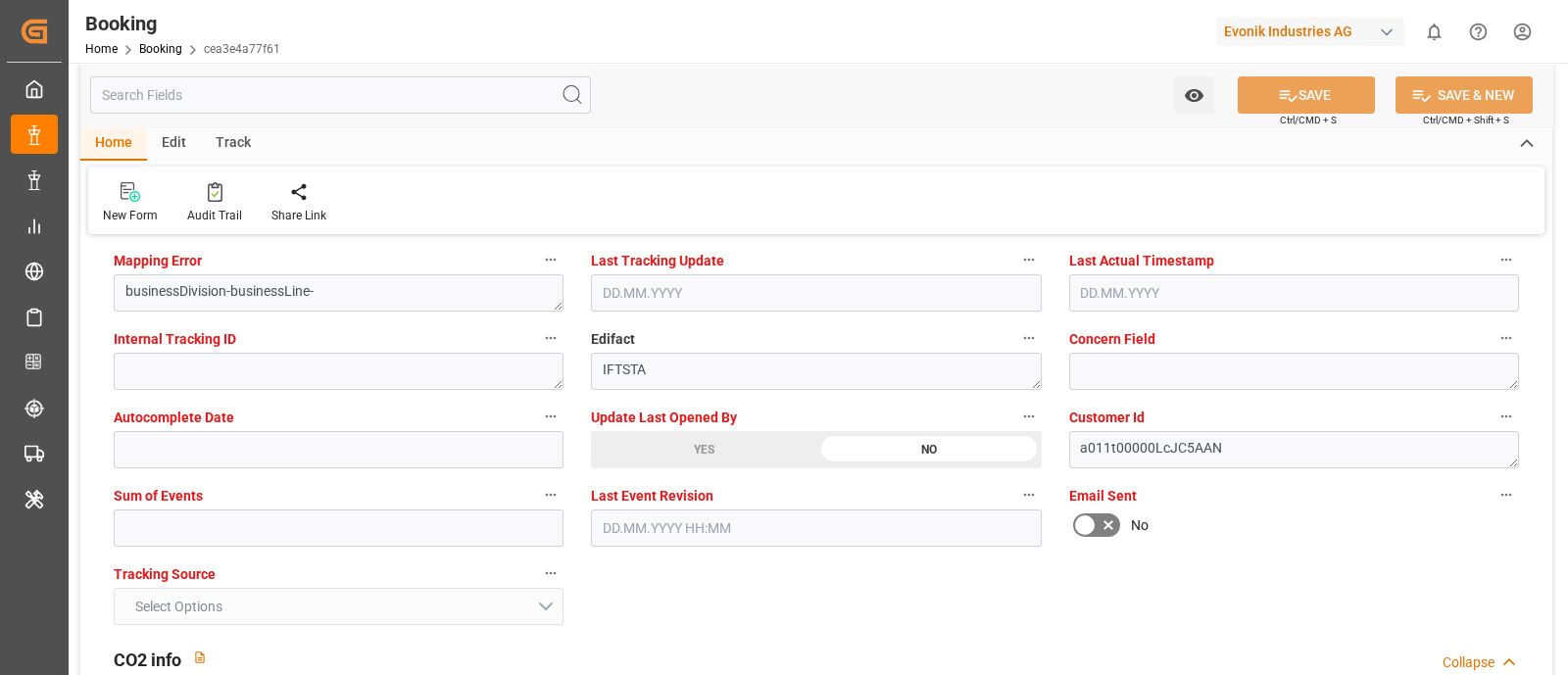
scroll to position [3795, 0]
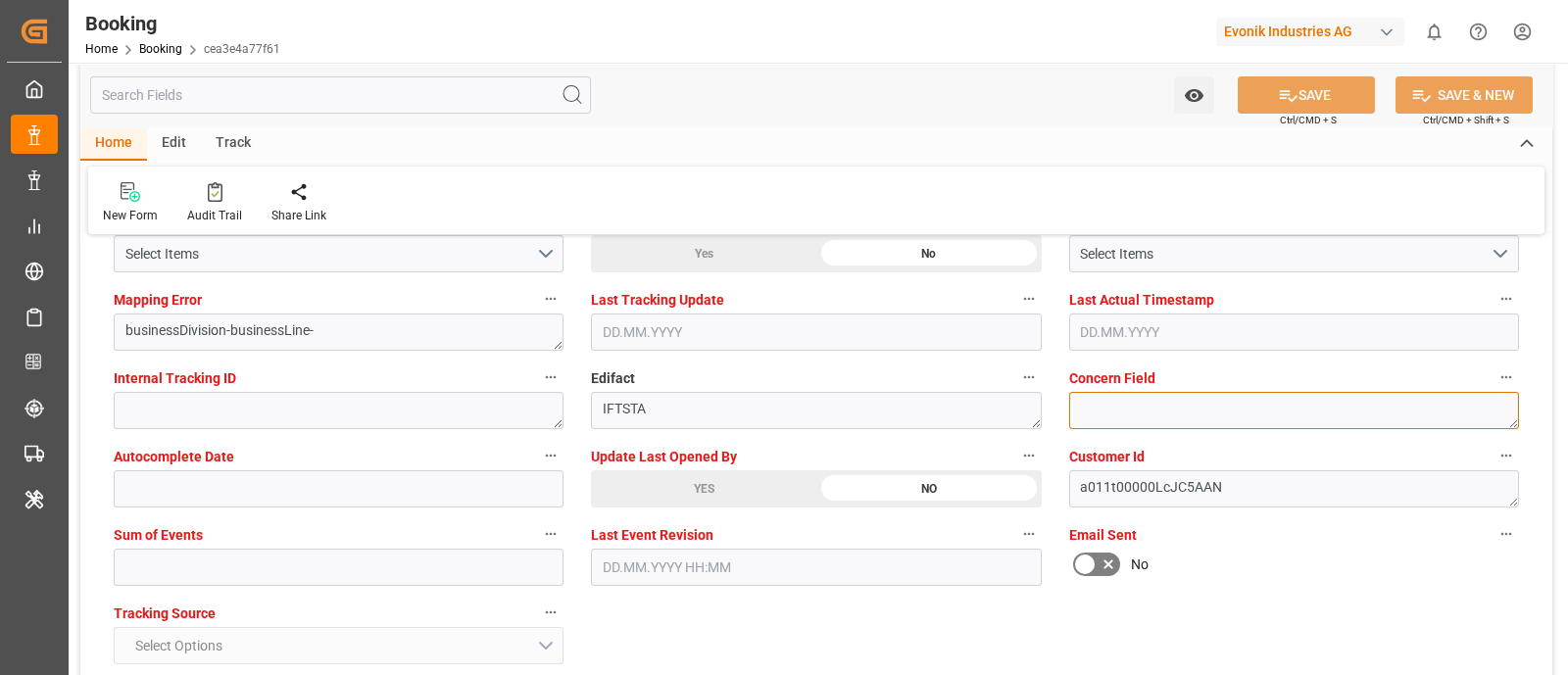
click at [1128, 412] on textarea at bounding box center [1295, 411] width 450 height 37
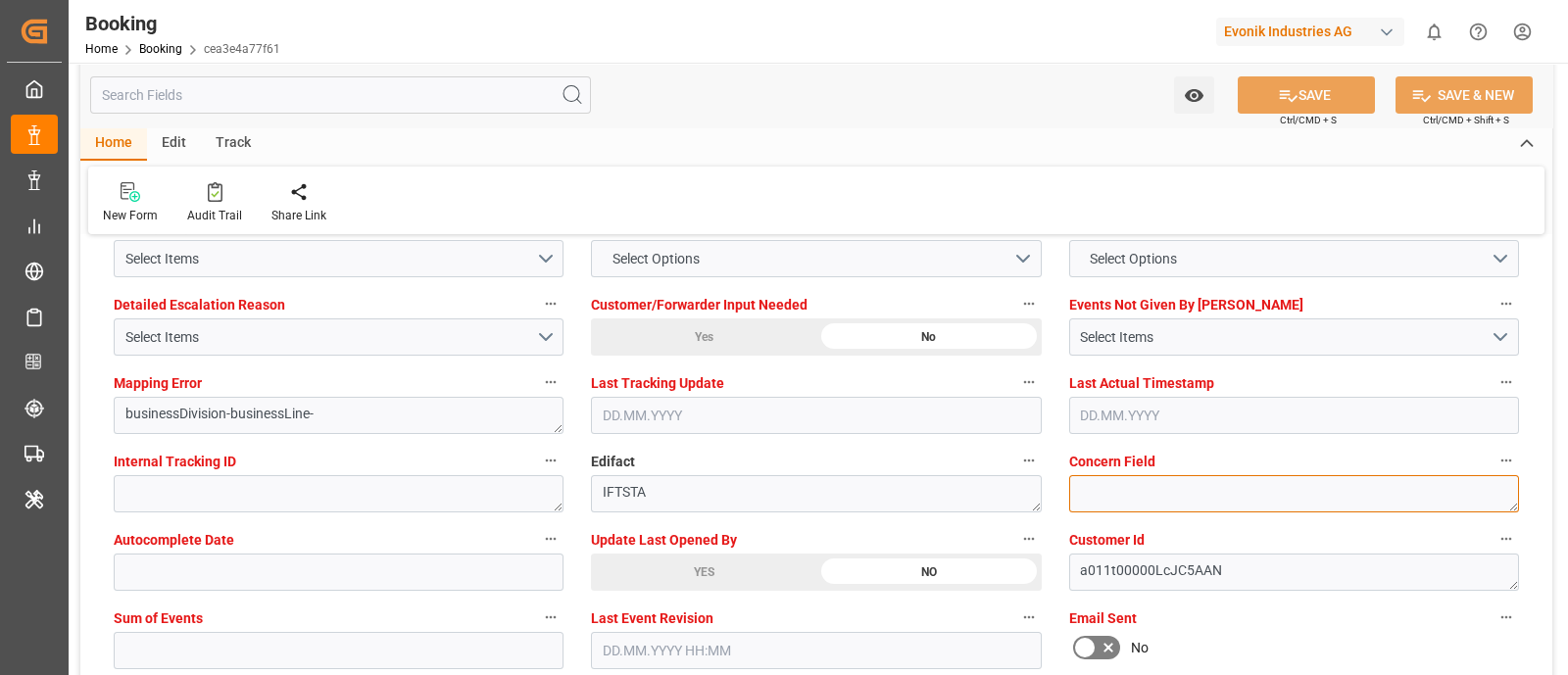
scroll to position [3672, 0]
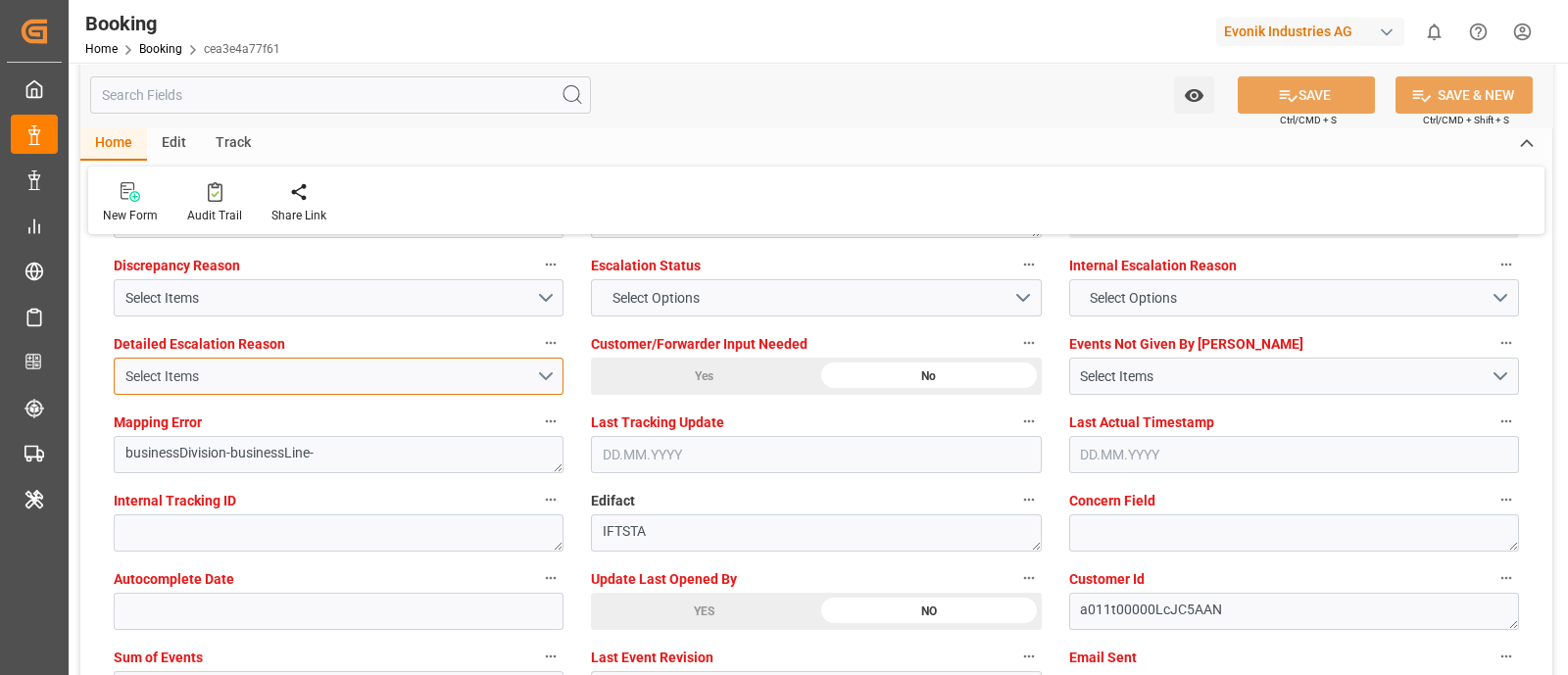
click at [314, 372] on div "Select Items" at bounding box center [331, 376] width 411 height 21
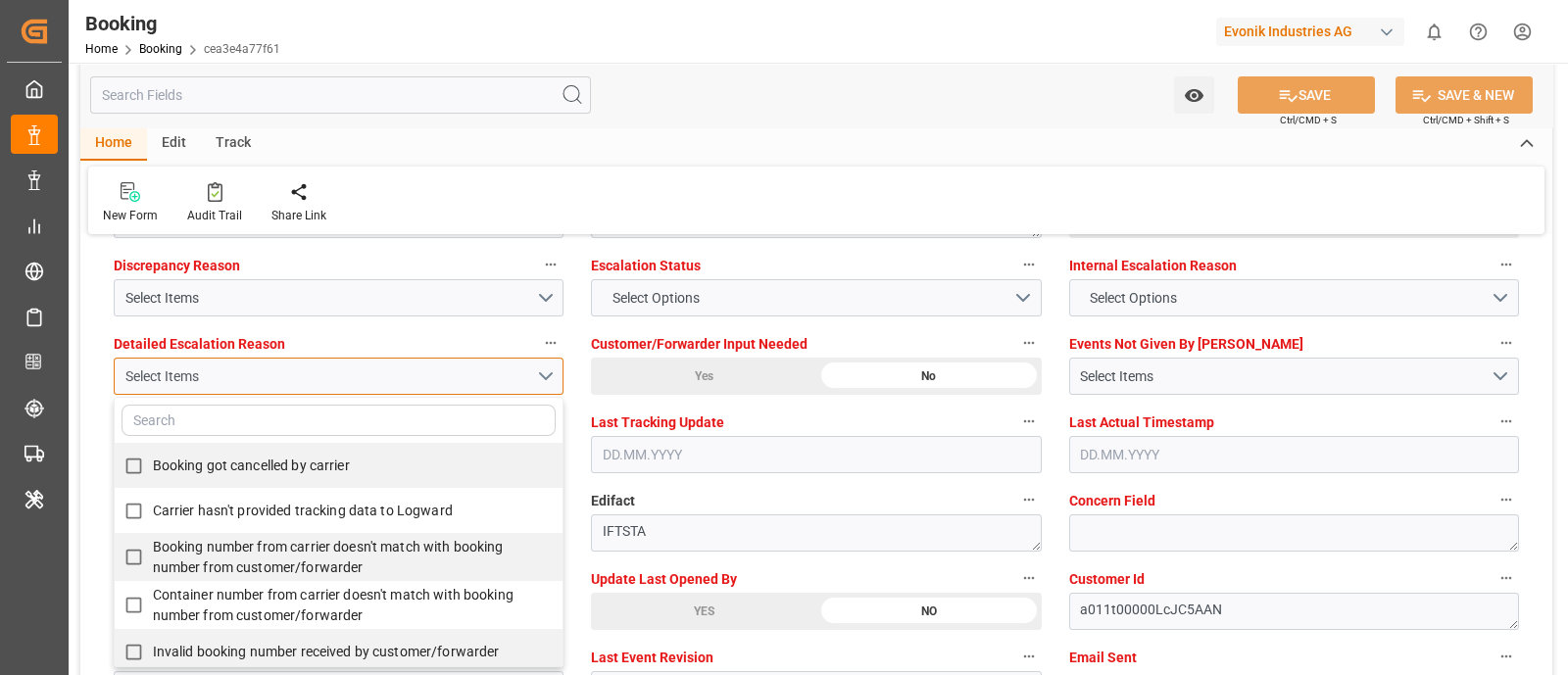
click at [314, 372] on div "Select Items" at bounding box center [331, 376] width 411 height 21
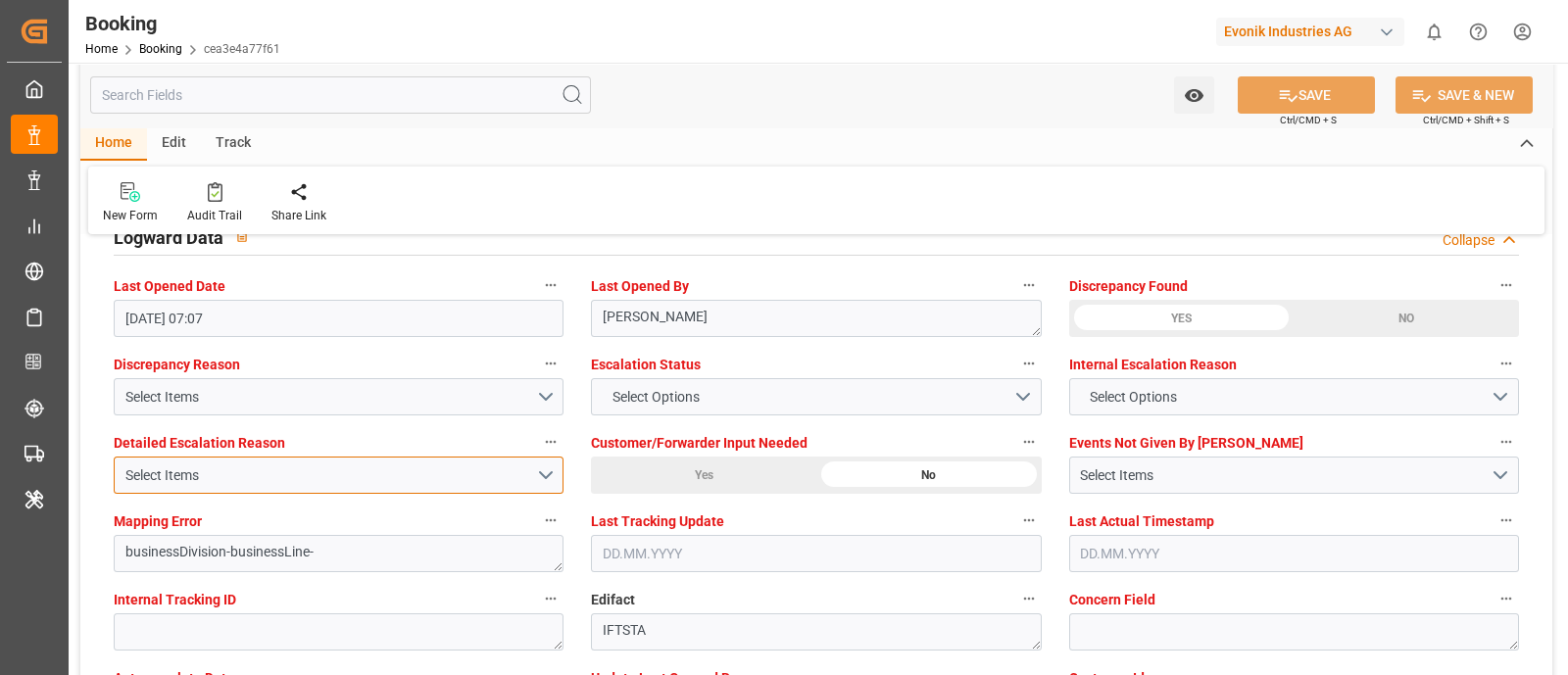
scroll to position [3549, 0]
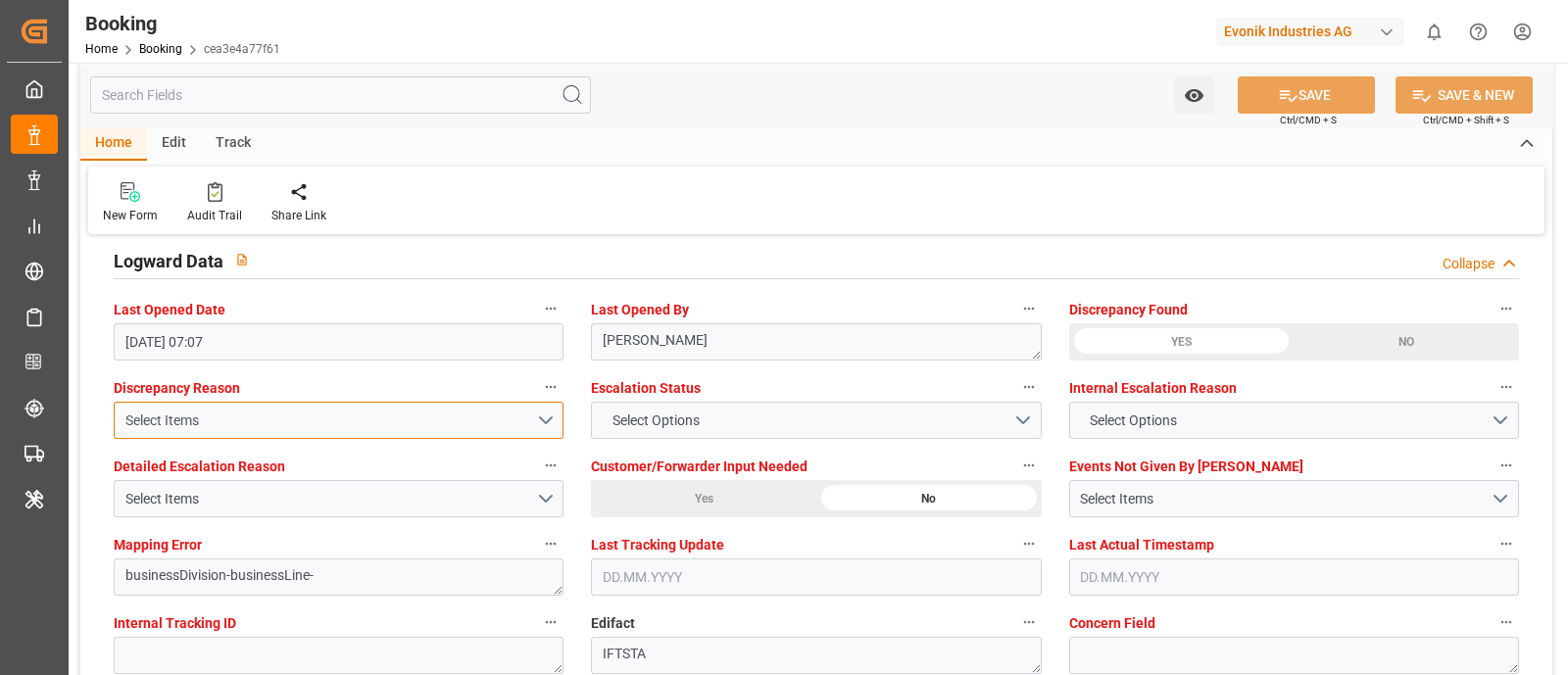
click at [338, 420] on div "Select Items" at bounding box center [331, 421] width 411 height 21
click at [309, 419] on div "Select Items" at bounding box center [331, 421] width 411 height 21
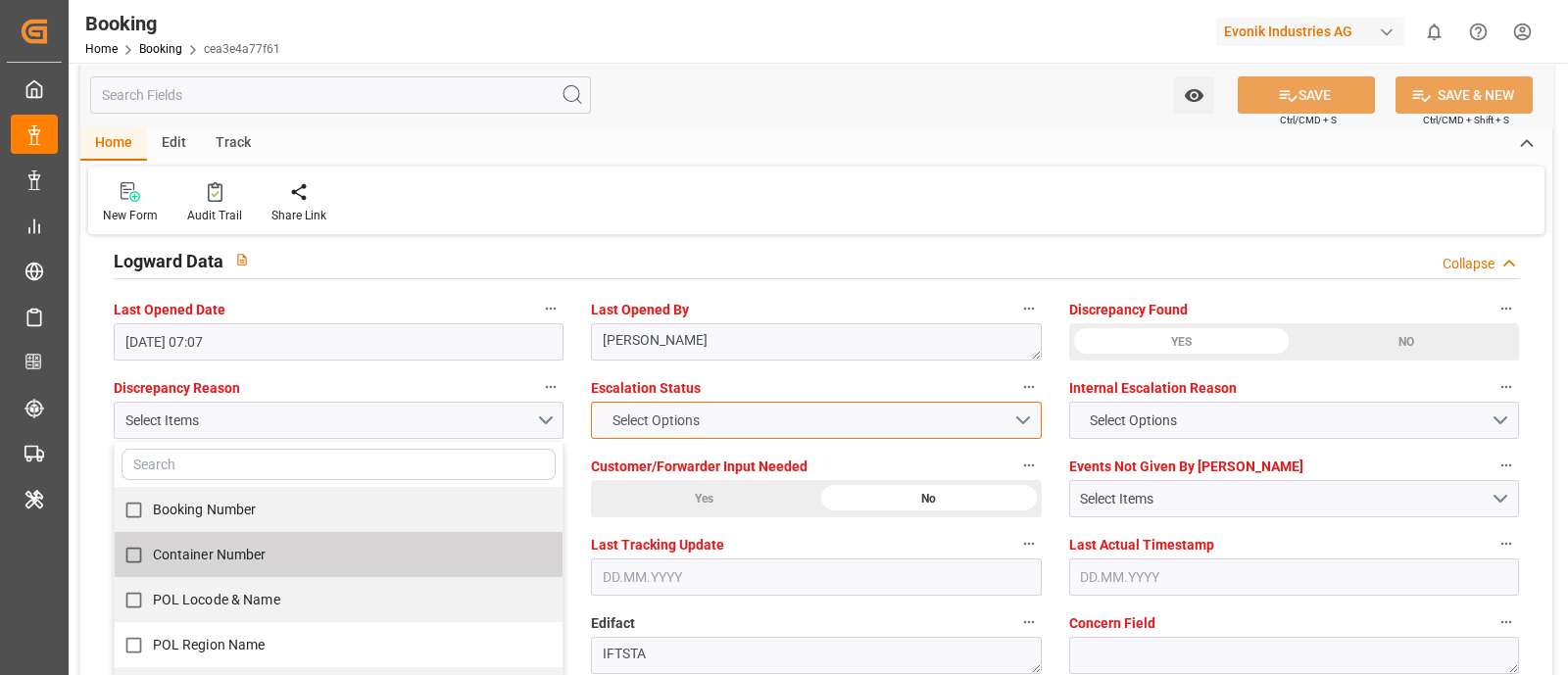
click at [741, 420] on button "Select Options" at bounding box center [816, 421] width 450 height 37
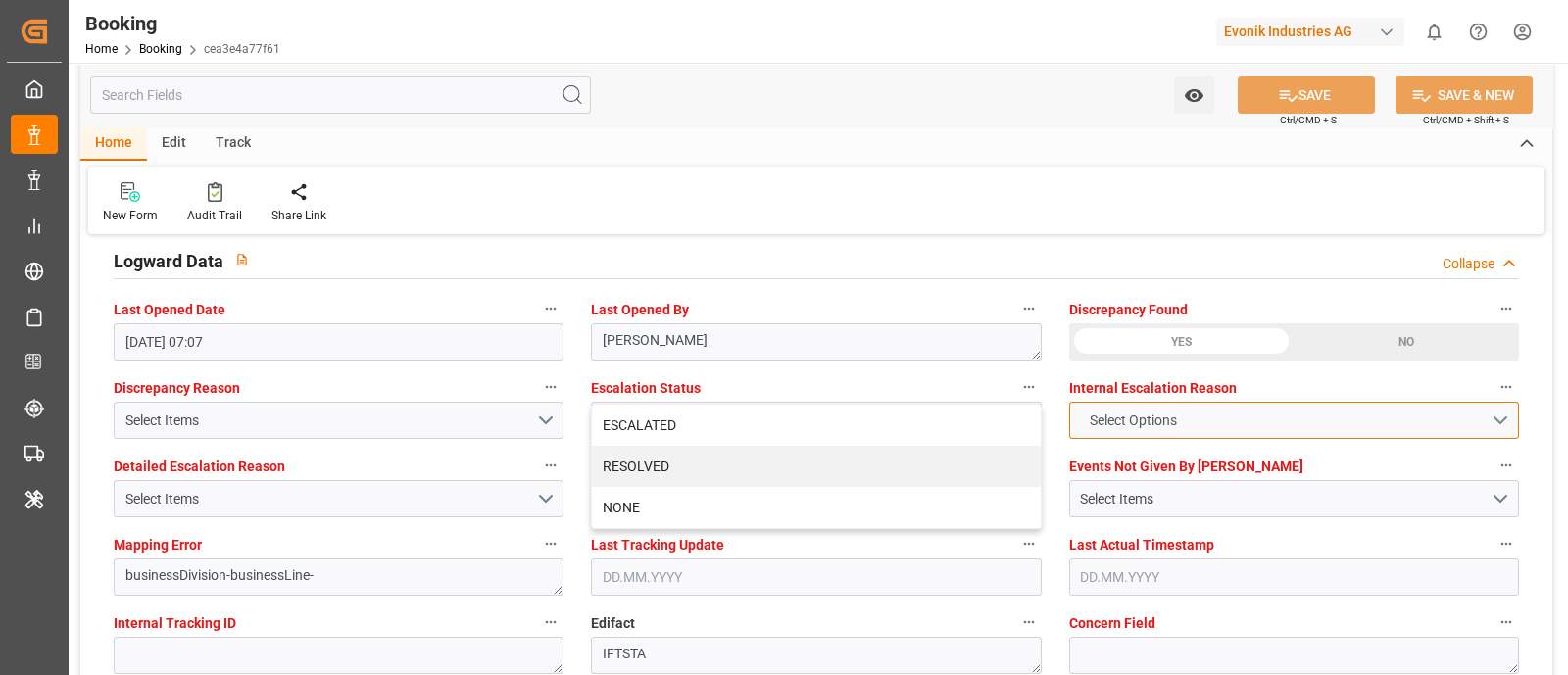
click at [1251, 413] on button "Select Options" at bounding box center [1295, 421] width 450 height 37
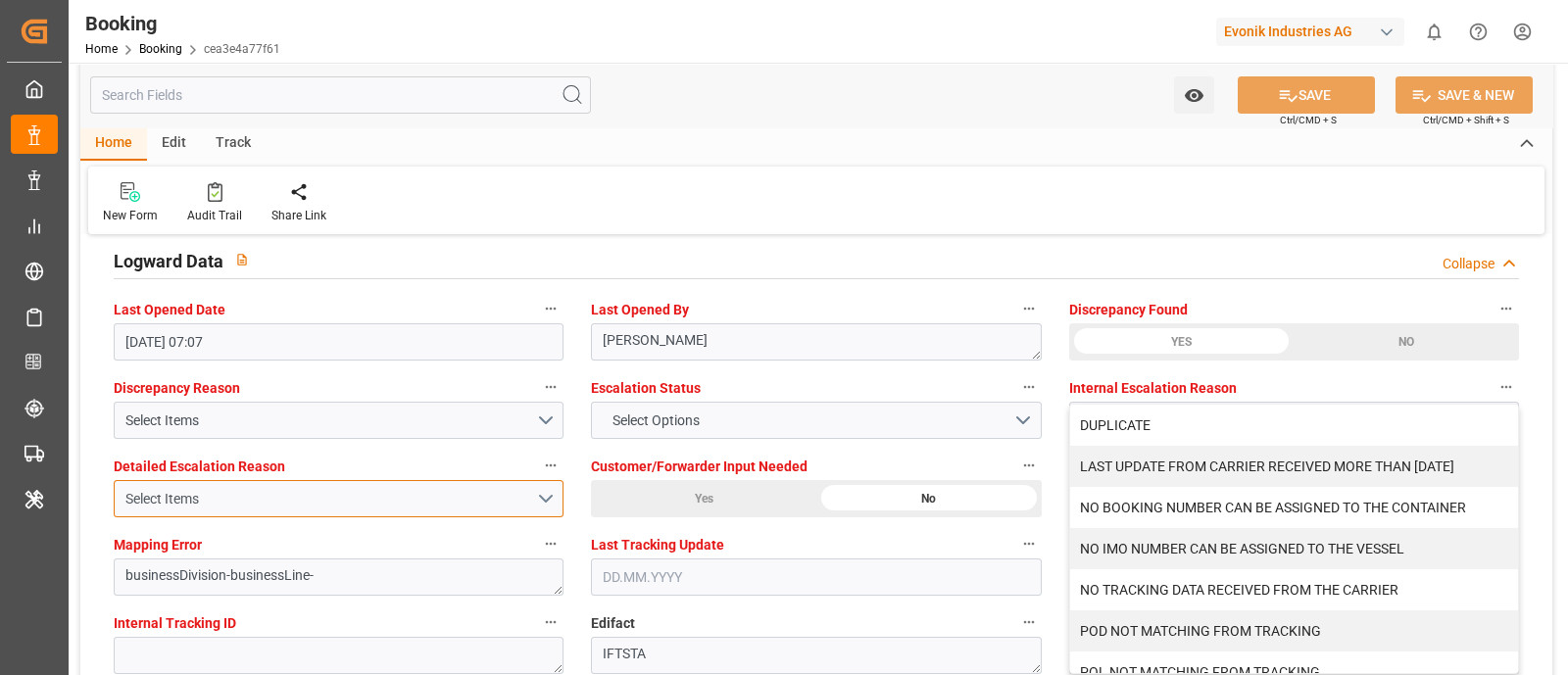
click at [311, 501] on div "Select Items" at bounding box center [331, 498] width 411 height 21
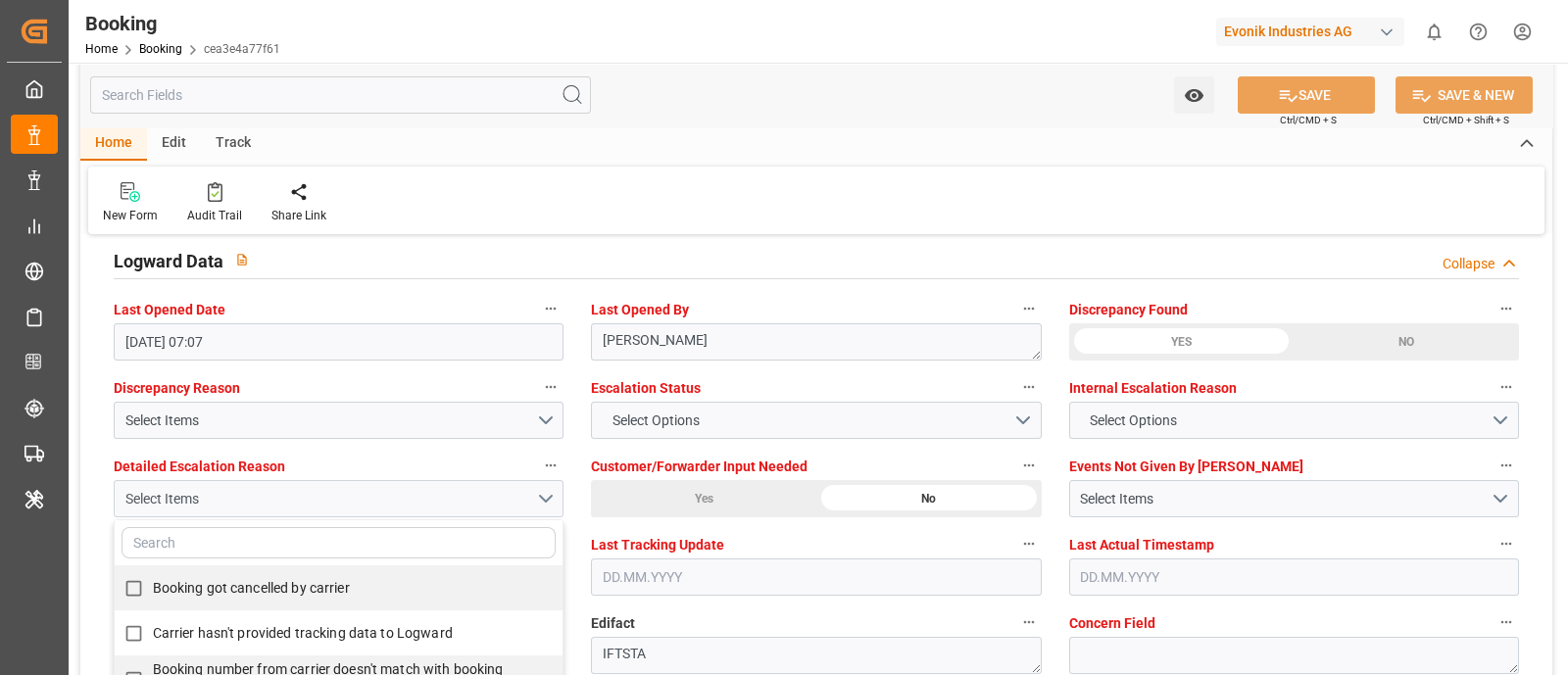
scroll to position [3672, 0]
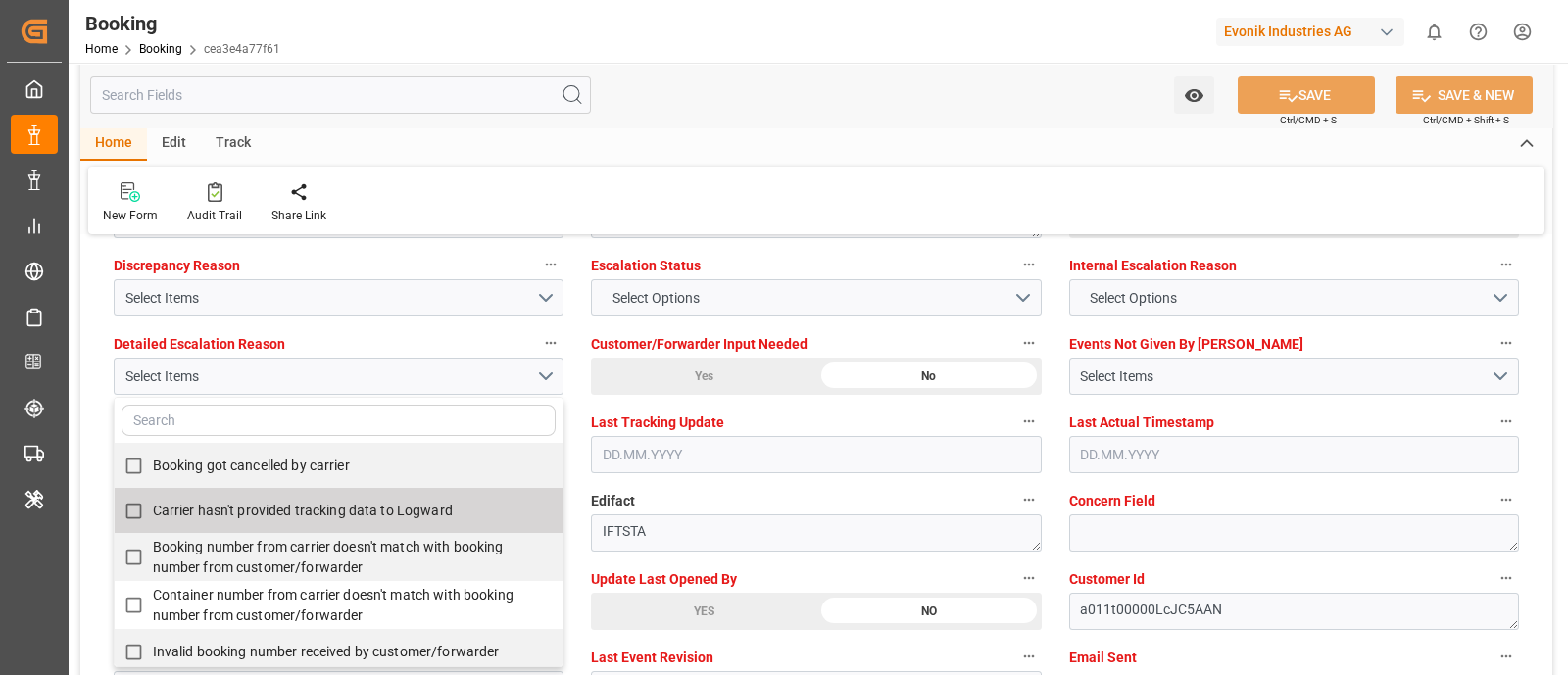
click at [768, 496] on label "Edifact" at bounding box center [816, 500] width 450 height 28
click at [1016, 496] on button "Edifact" at bounding box center [1029, 499] width 26 height 26
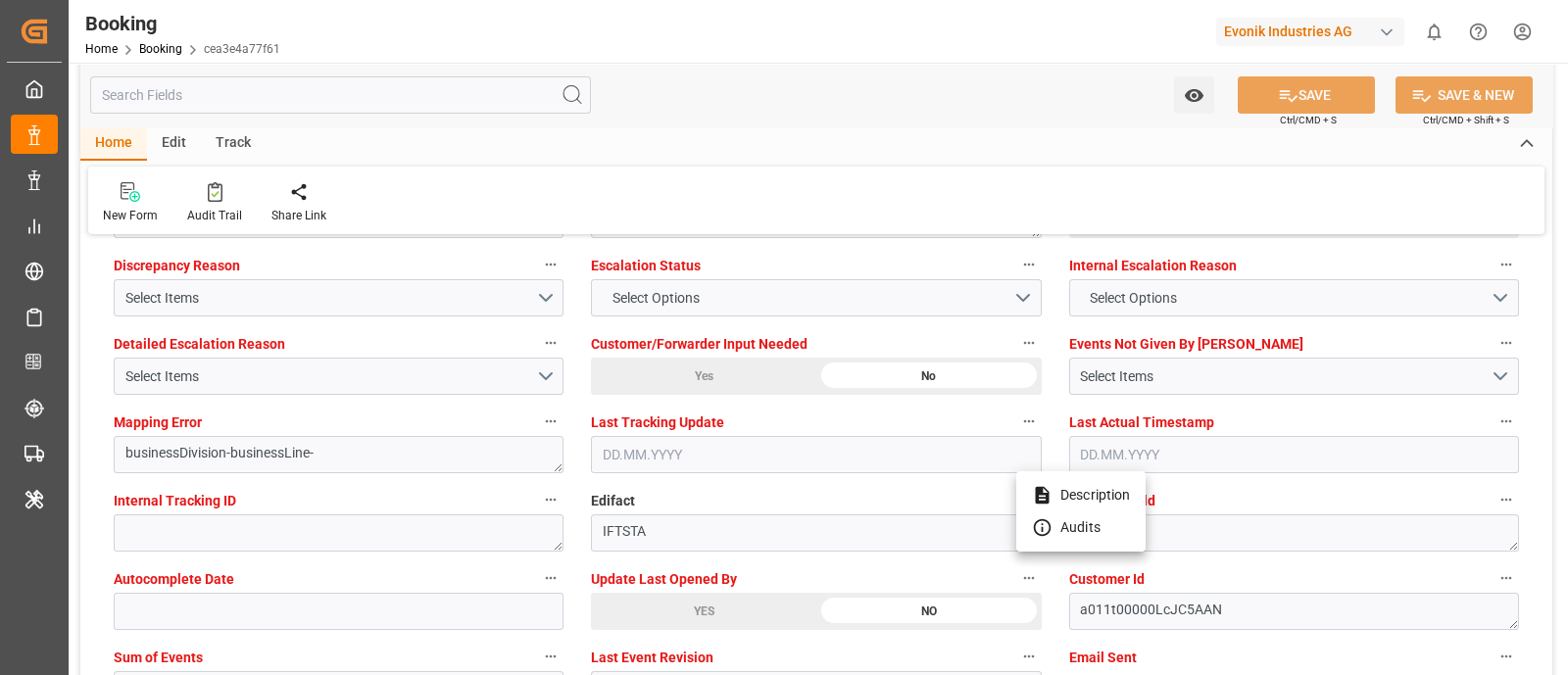
click at [353, 453] on div at bounding box center [784, 337] width 1568 height 675
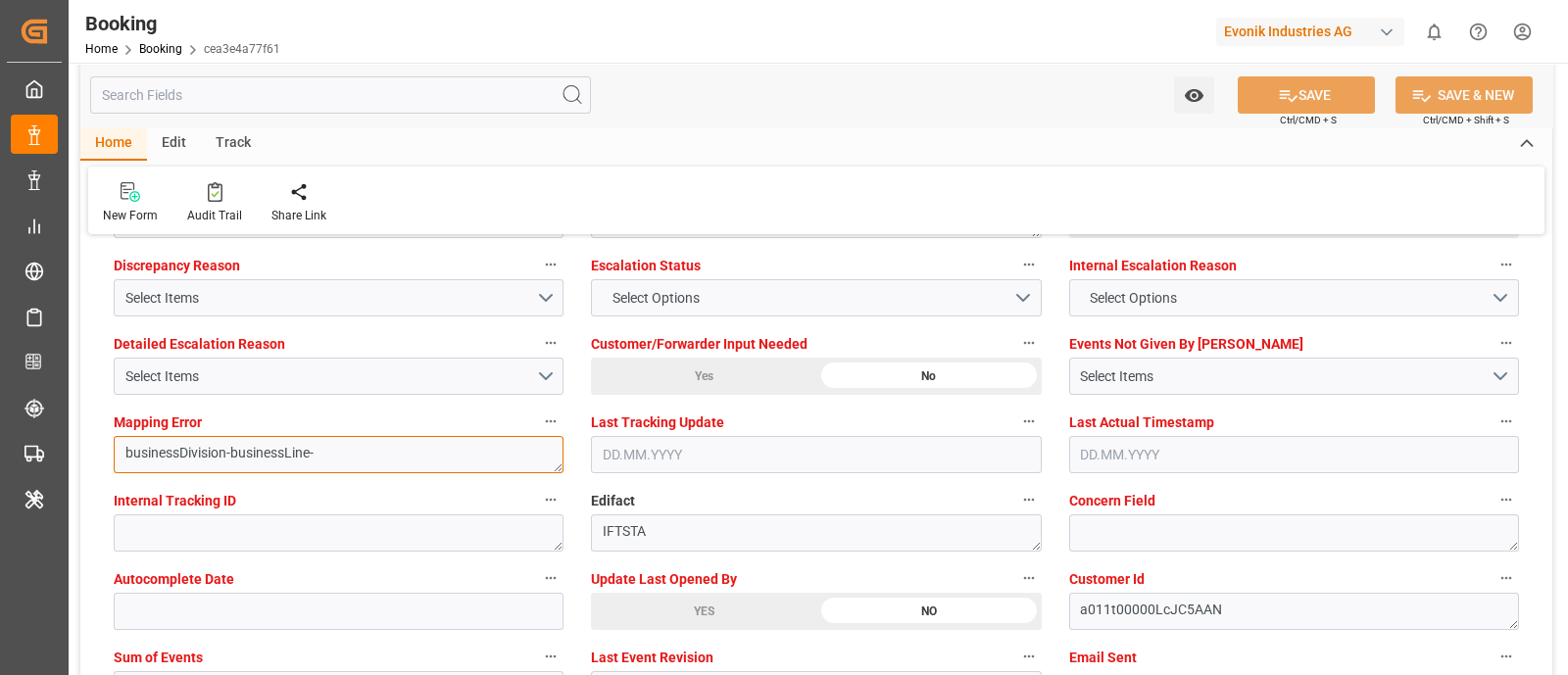
click at [429, 446] on textarea "businessDivision-businessLine-" at bounding box center [339, 455] width 450 height 37
click at [748, 486] on label "Edifact" at bounding box center [816, 500] width 450 height 28
click at [1016, 486] on button "Edifact" at bounding box center [1029, 499] width 26 height 26
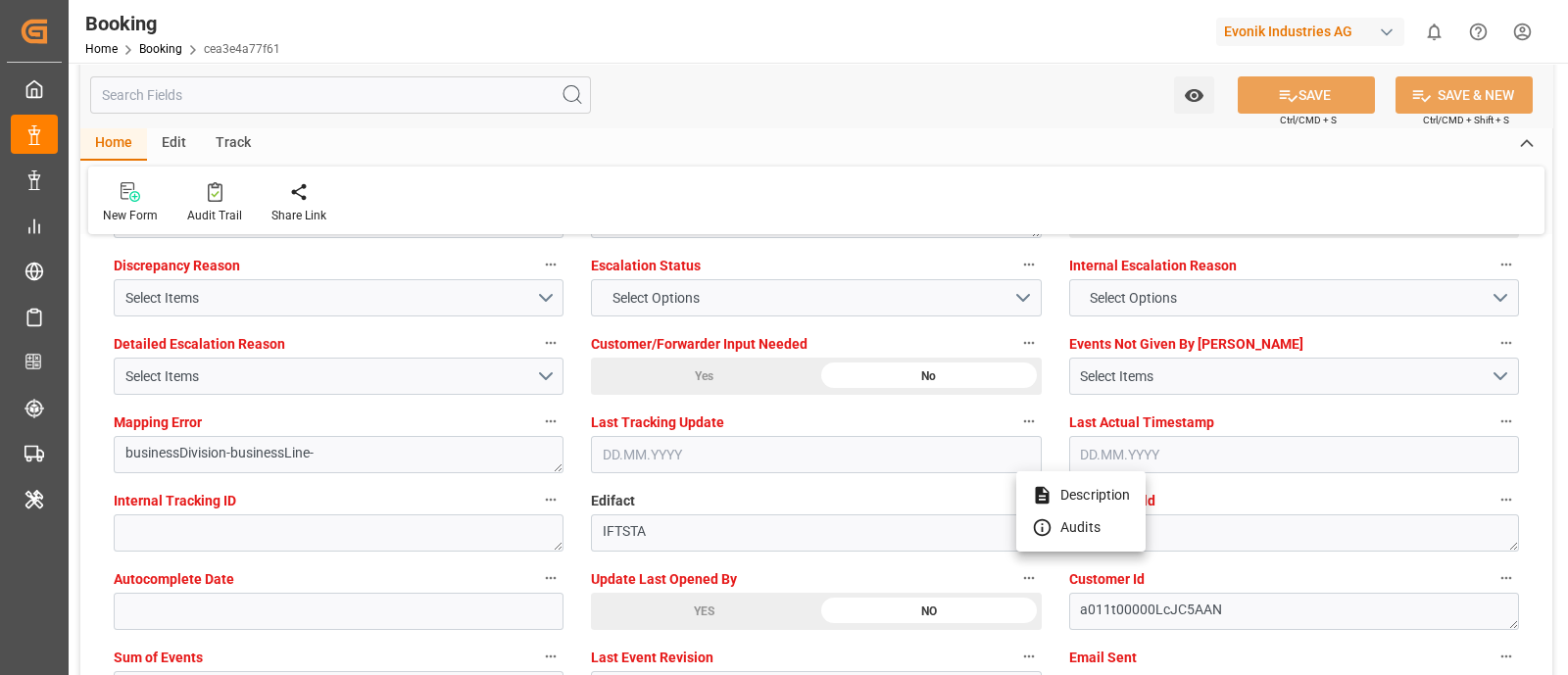
click at [314, 558] on div at bounding box center [784, 337] width 1568 height 675
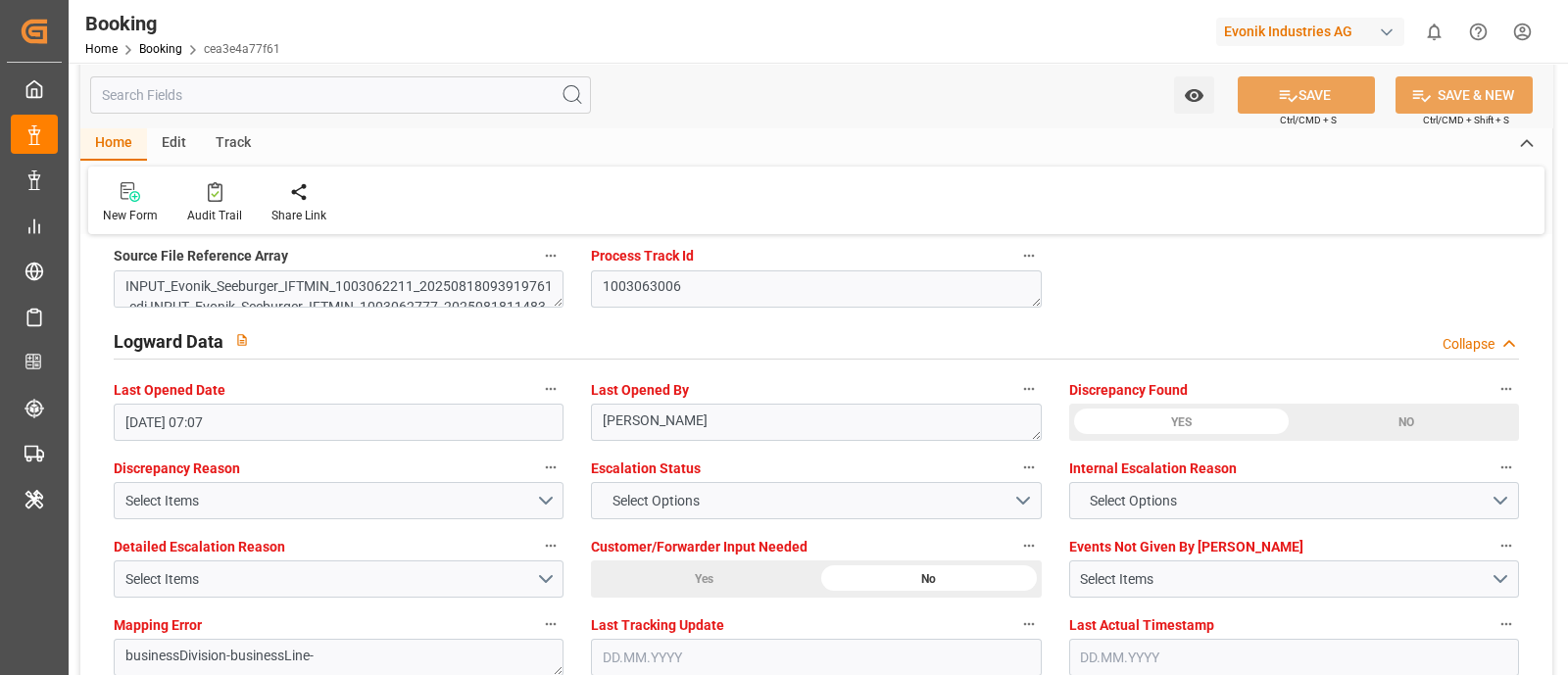
scroll to position [3549, 0]
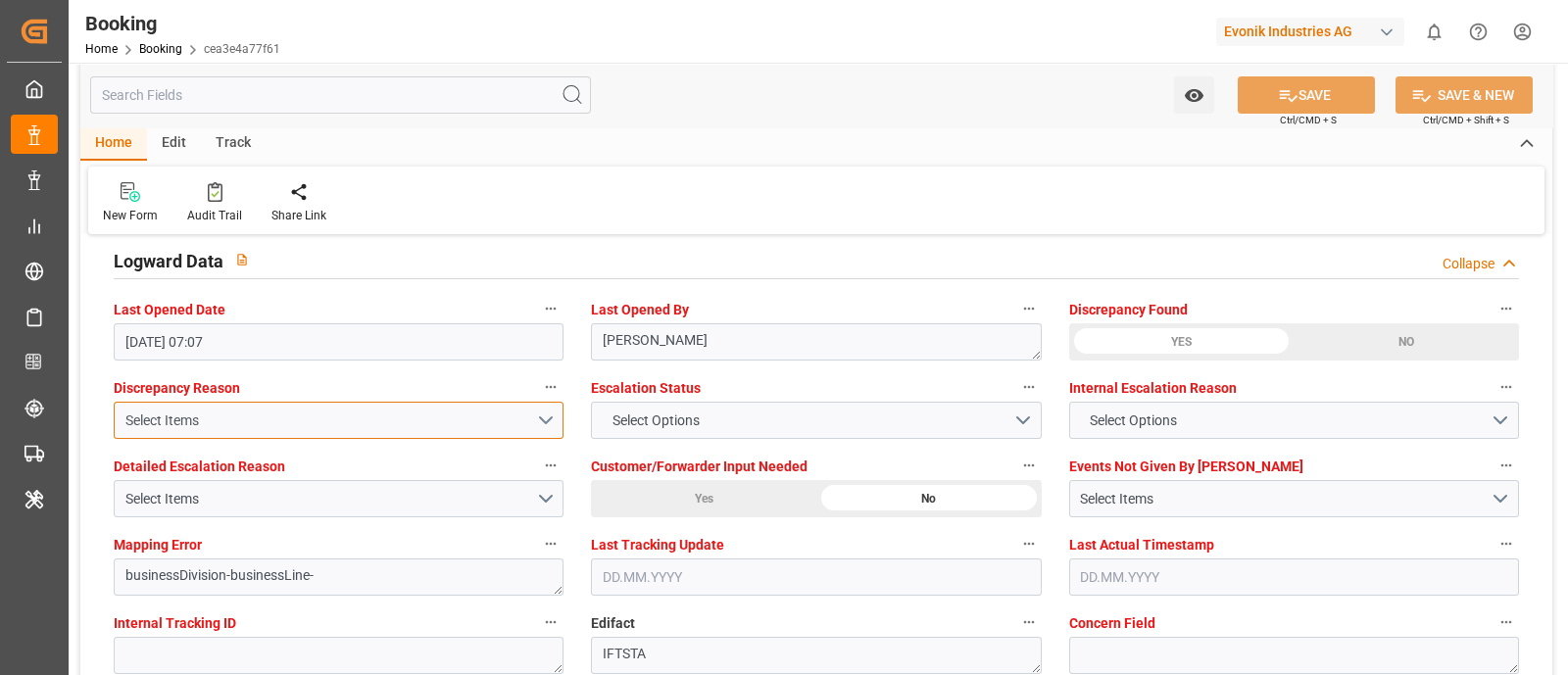
click at [220, 419] on div "Select Items" at bounding box center [331, 421] width 411 height 21
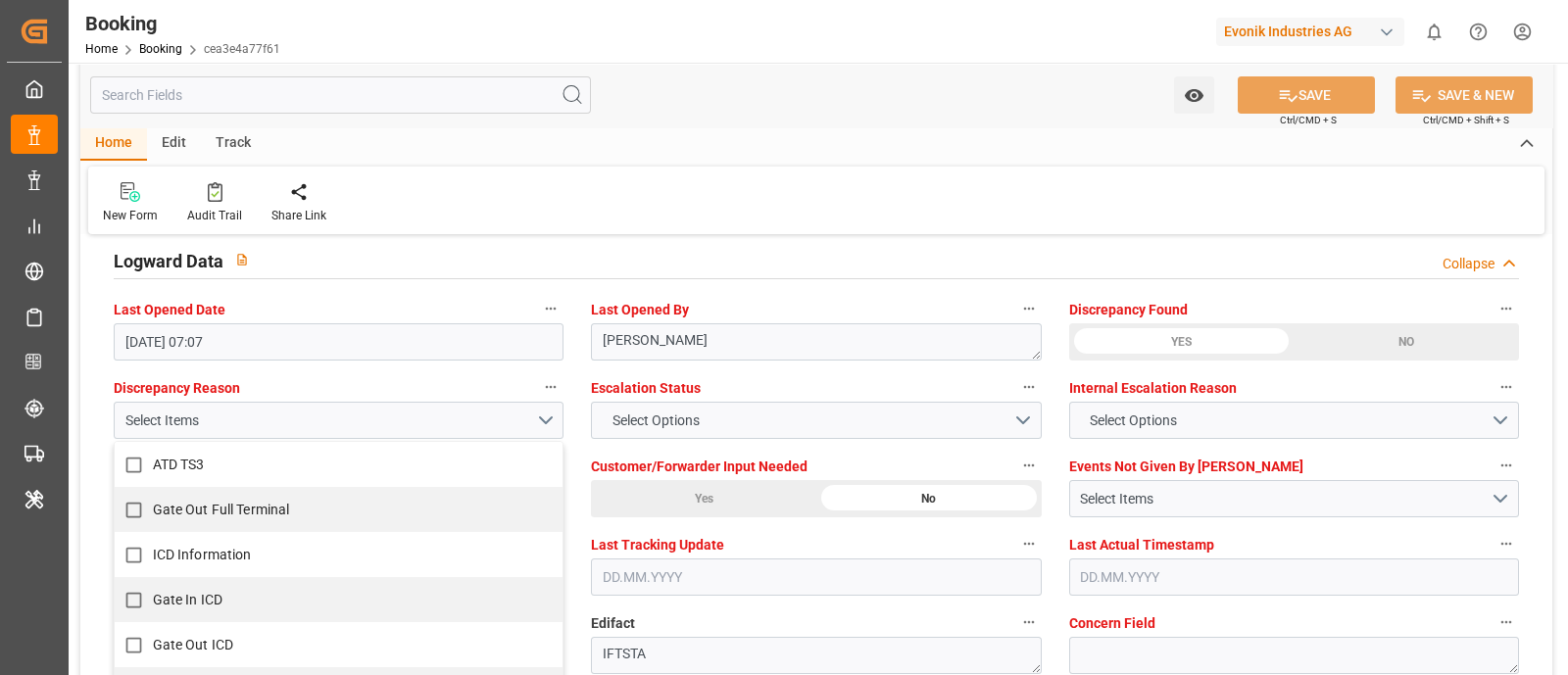
scroll to position [3672, 0]
